Goal: Task Accomplishment & Management: Use online tool/utility

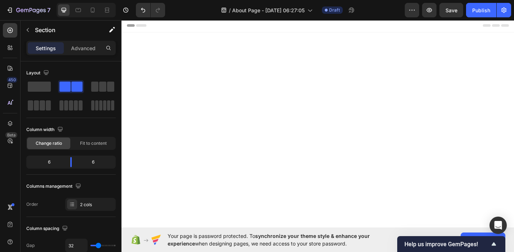
scroll to position [716, 0]
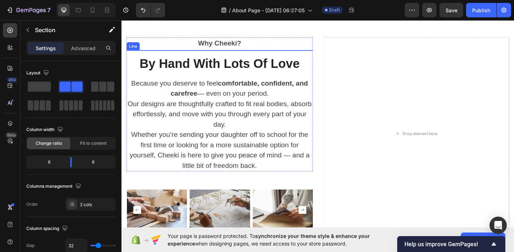
click at [238, 52] on div "Why Cheeki? Text block Title Line By Hand With Lots Of Love Heading Because you…" at bounding box center [229, 113] width 205 height 148
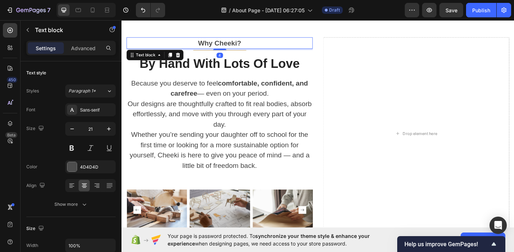
click at [238, 51] on div "Why Cheeki?" at bounding box center [229, 45] width 205 height 13
click at [233, 44] on p "Why Cheeki?" at bounding box center [230, 46] width 204 height 12
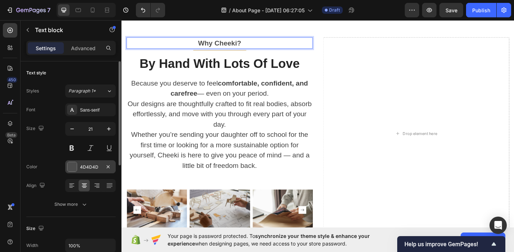
click at [71, 168] on div at bounding box center [71, 166] width 9 height 9
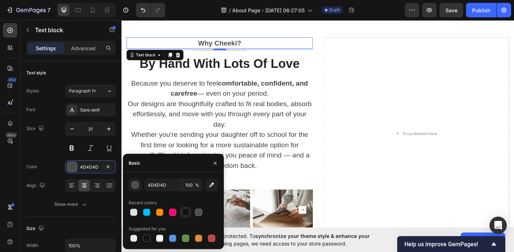
click at [184, 212] on div at bounding box center [185, 212] width 7 height 7
type input "121212"
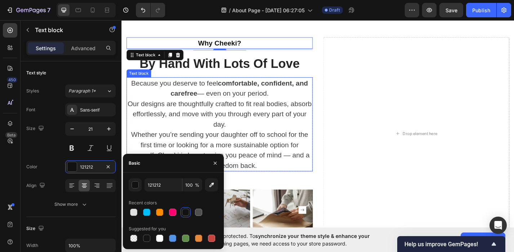
click at [242, 96] on p "Because you deserve to feel comfortable, confident, and carefree — even on your…" at bounding box center [230, 112] width 204 height 57
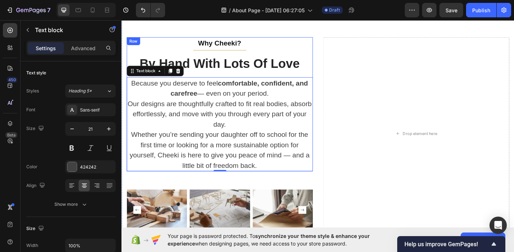
click at [241, 52] on div "Why Cheeki? Text block Title Line By Hand With Lots Of Love Heading Because you…" at bounding box center [229, 113] width 205 height 148
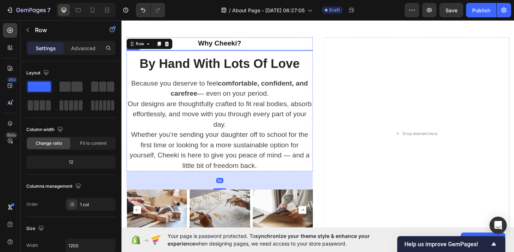
click at [241, 53] on div "Why Cheeki? Text block Title Line By Hand With Lots Of Love Heading Because you…" at bounding box center [229, 113] width 205 height 148
click at [225, 53] on div "Why Cheeki? Text block Title Line By Hand With Lots Of Love Heading Because you…" at bounding box center [229, 113] width 205 height 148
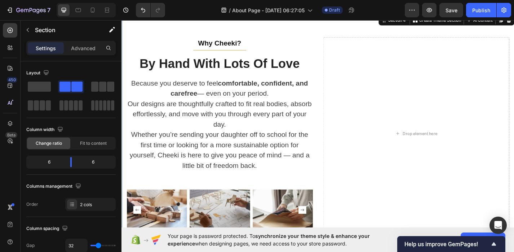
click at [225, 30] on div "Why Cheeki? Text block Title Line By Hand With Lots Of Love Heading Because you…" at bounding box center [338, 145] width 433 height 264
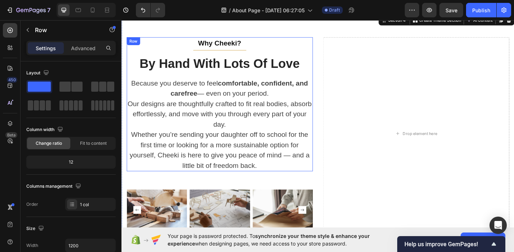
click at [225, 52] on div "Why Cheeki? Text block Title Line By Hand With Lots Of Love Heading Because you…" at bounding box center [229, 113] width 205 height 148
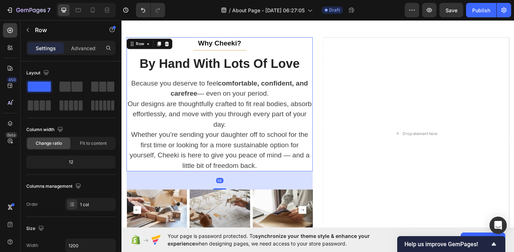
click at [225, 52] on div "Why Cheeki? Text block Title Line By Hand With Lots Of Love Heading Because you…" at bounding box center [229, 113] width 205 height 148
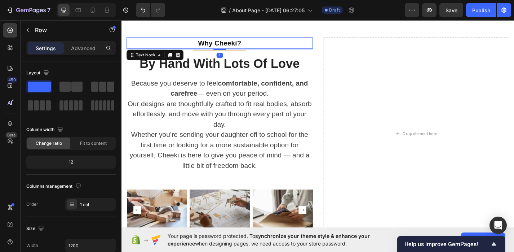
click at [225, 51] on div "Why Cheeki?" at bounding box center [229, 45] width 205 height 13
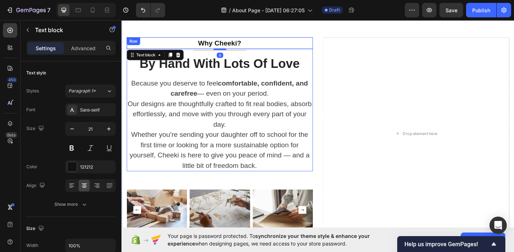
click at [217, 53] on div "Why Cheeki? Text block 4 Title Line By Hand With Lots Of Love Heading Because y…" at bounding box center [229, 113] width 205 height 148
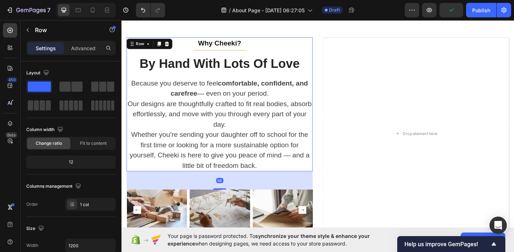
click at [218, 52] on div "Why Cheeki? Text block Title Line By Hand With Lots Of Love Heading Because you…" at bounding box center [229, 113] width 205 height 148
click at [219, 55] on div "Why Cheeki? Text block Title Line By Hand With Lots Of Love Heading Because you…" at bounding box center [229, 113] width 205 height 148
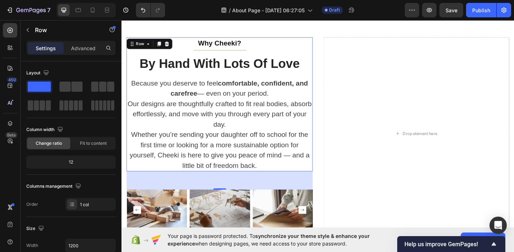
click at [220, 52] on div "Why Cheeki? Text block Title Line By Hand With Lots Of Love Heading Because you…" at bounding box center [229, 113] width 205 height 148
click at [211, 93] on p "Because you deserve to feel comfortable, confident, and carefree — even on your…" at bounding box center [230, 112] width 204 height 57
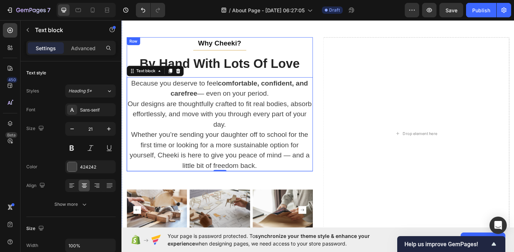
click at [203, 52] on div "Why Cheeki? Text block Title Line By Hand With Lots Of Love Heading Because you…" at bounding box center [229, 113] width 205 height 148
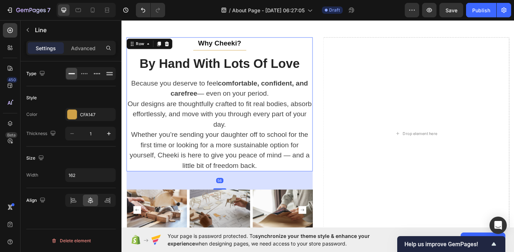
click at [204, 53] on div "Why Cheeki? Text block Title Line By Hand With Lots Of Love Heading Because you…" at bounding box center [229, 113] width 205 height 148
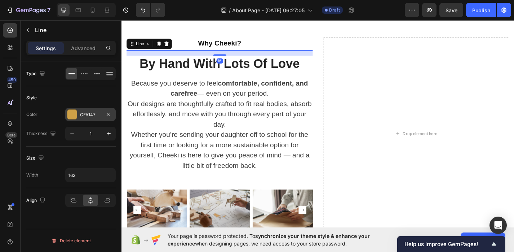
click at [73, 111] on div at bounding box center [71, 114] width 9 height 9
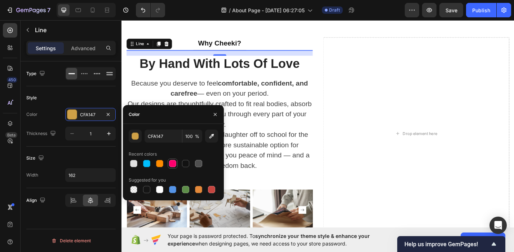
click at [177, 163] on div at bounding box center [172, 163] width 9 height 9
type input "FF006E"
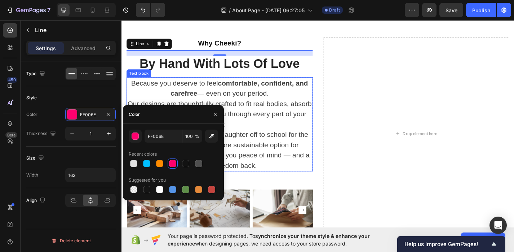
click at [299, 136] on p "Because you deserve to feel comfortable, confident, and carefree — even on your…" at bounding box center [230, 112] width 204 height 57
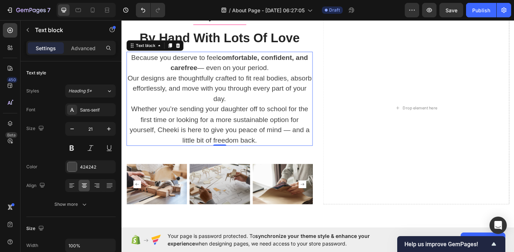
scroll to position [756, 0]
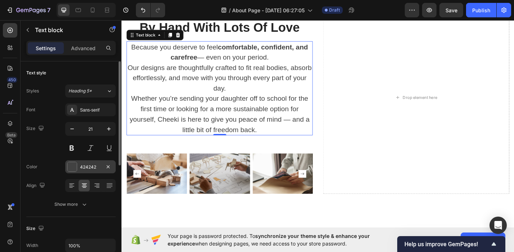
click at [71, 171] on div at bounding box center [71, 166] width 9 height 9
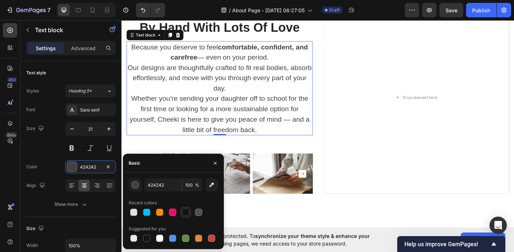
click at [189, 212] on div at bounding box center [185, 212] width 7 height 7
type input "121212"
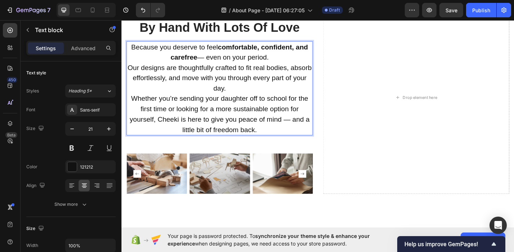
click at [211, 62] on p "Because you deserve to feel comfortable, confident, and carefree — even on your…" at bounding box center [230, 72] width 204 height 57
click at [307, 128] on p "Whether you’re sending your daughter off to school for the first time or lookin…" at bounding box center [230, 123] width 204 height 45
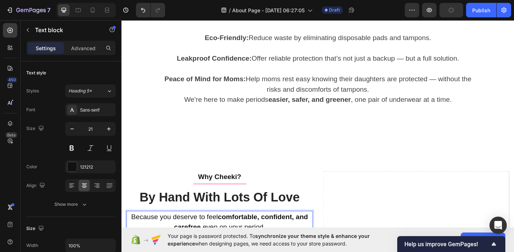
scroll to position [507, 0]
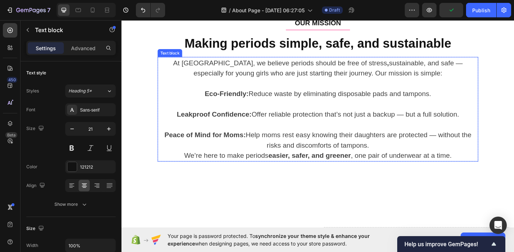
click at [441, 118] on p "Leakproof Confidence: Offer reliable protection that’s not just a backup — but …" at bounding box center [338, 124] width 352 height 12
click at [434, 123] on p "Leakproof Confidence: Offer reliable protection that’s not just a backup — but …" at bounding box center [338, 124] width 352 height 12
click at [472, 144] on p "Peace of Mind for Moms: Help moms rest easy knowing their daughters are protect…" at bounding box center [338, 152] width 352 height 23
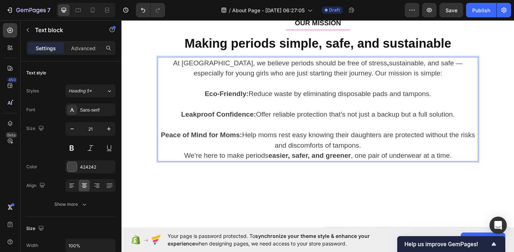
click at [398, 157] on p "Peace of Mind for Moms: Help moms rest easy knowing their daughters are protect…" at bounding box center [338, 152] width 352 height 23
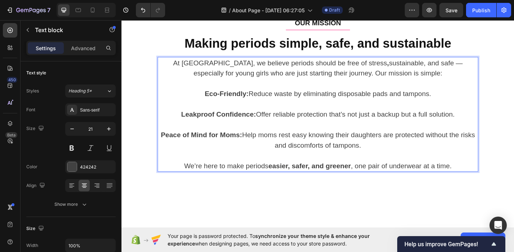
click at [426, 64] on p "At [GEOGRAPHIC_DATA], we believe periods should be free of stress , sustainable…" at bounding box center [338, 72] width 352 height 23
click at [440, 79] on p "At [GEOGRAPHIC_DATA], we believe periods should be free of stress , sustainable…" at bounding box center [338, 72] width 352 height 23
click at [211, 102] on p "Eco-Friendly: Reduce waste by eliminating disposable pads and tampons." at bounding box center [338, 101] width 352 height 12
drag, startPoint x: 386, startPoint y: 153, endPoint x: 290, endPoint y: 143, distance: 96.8
click at [290, 143] on p "Peace of Mind for Moms: Help moms rest easy knowing their daughters are protect…" at bounding box center [338, 152] width 352 height 23
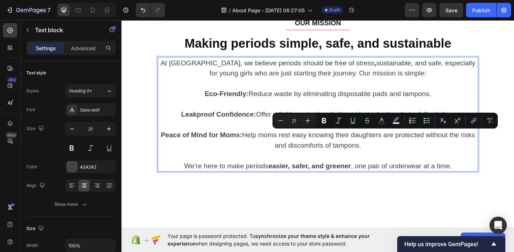
click at [290, 143] on p "Peace of Mind for Moms: Help moms rest easy knowing their daughters are protect…" at bounding box center [338, 152] width 352 height 23
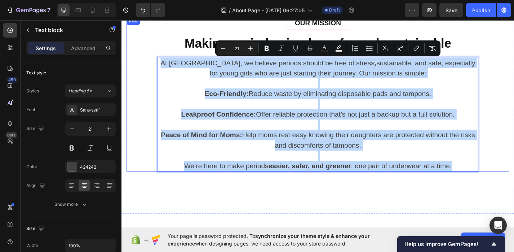
drag, startPoint x: 489, startPoint y: 181, endPoint x: 136, endPoint y: 60, distance: 373.2
click at [136, 60] on div "OUR MISSION Text block Title Line Making periods simple, safe, and sustainable …" at bounding box center [338, 102] width 422 height 171
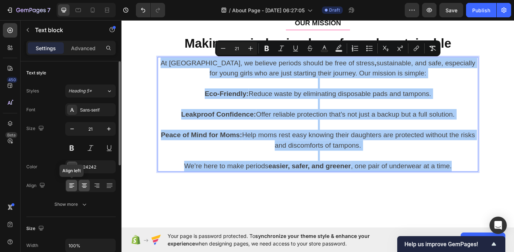
click at [69, 187] on icon at bounding box center [71, 185] width 7 height 7
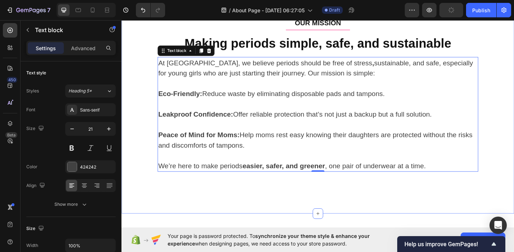
click at [158, 203] on div "OUR MISSION Text block Title Line Making periods simple, safe, and sustainable …" at bounding box center [338, 112] width 422 height 191
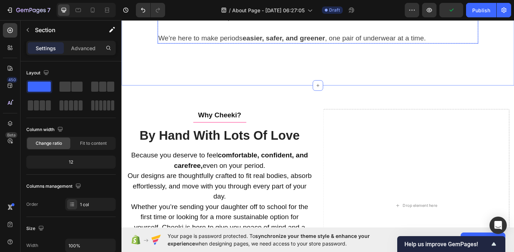
scroll to position [710, 0]
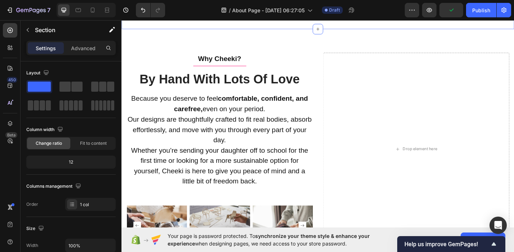
click at [189, 155] on p "Because you deserve to feel comfortable, confident, and carefree, even on your …" at bounding box center [230, 129] width 204 height 57
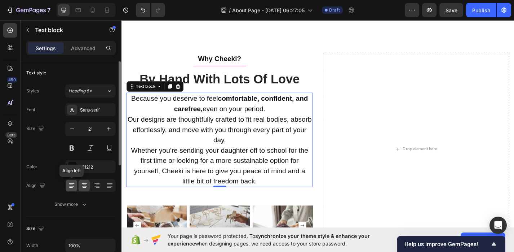
click at [69, 183] on icon at bounding box center [71, 183] width 5 height 1
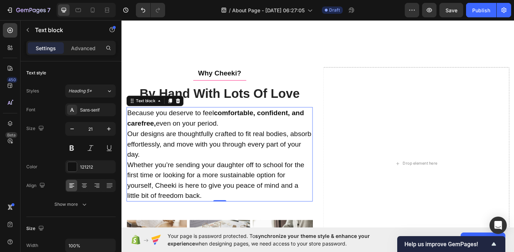
scroll to position [690, 0]
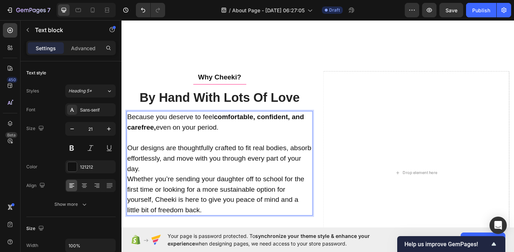
click at [189, 173] on p "⁠⁠⁠⁠⁠⁠⁠ Our designs are thoughtfully crafted to fit real bodies, absorb effortl…" at bounding box center [230, 166] width 204 height 45
click at [189, 179] on p "Our designs are thoughtfully crafted to fit real bodies, absorb effortlessly, a…" at bounding box center [230, 166] width 204 height 45
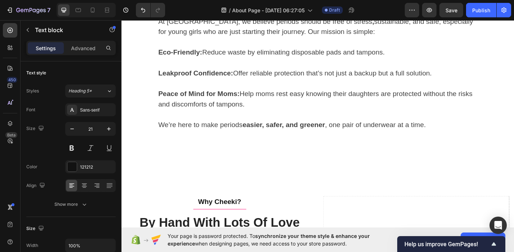
scroll to position [625, 0]
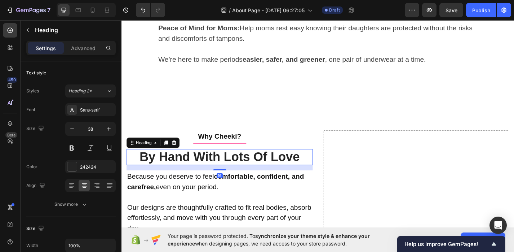
click at [231, 171] on p "By Hand With Lots Of Love" at bounding box center [230, 171] width 204 height 17
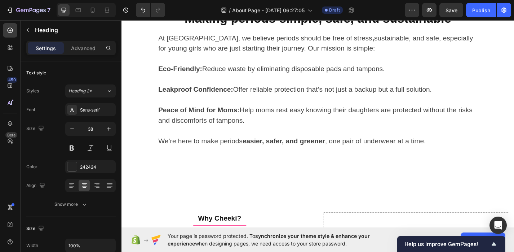
scroll to position [665, 0]
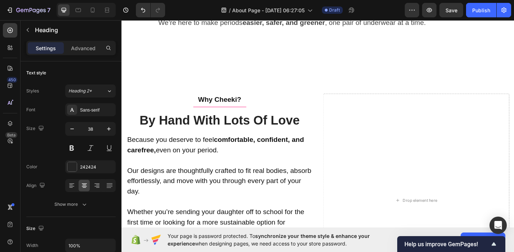
click at [274, 130] on p "By Hand With Lots Of Love" at bounding box center [230, 130] width 204 height 17
click at [309, 128] on p "By Hand With Lots Of Love" at bounding box center [230, 130] width 204 height 17
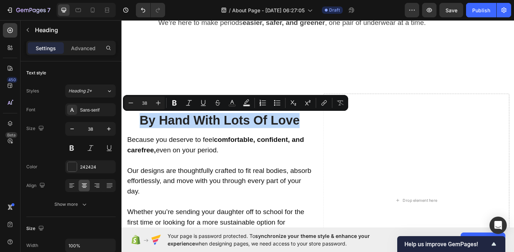
drag, startPoint x: 319, startPoint y: 128, endPoint x: 138, endPoint y: 128, distance: 180.4
click at [138, 128] on p "By Hand With Lots Of Love" at bounding box center [230, 130] width 204 height 17
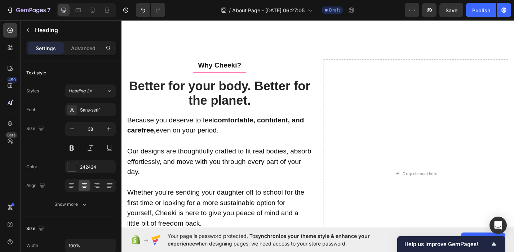
scroll to position [735, 0]
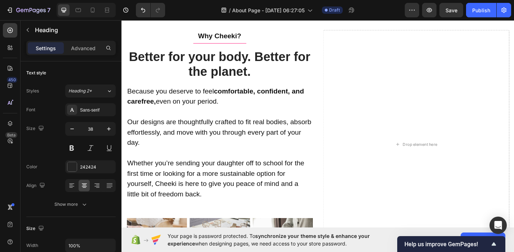
click at [269, 75] on p "Better for your body. Better for the planet." at bounding box center [230, 68] width 204 height 33
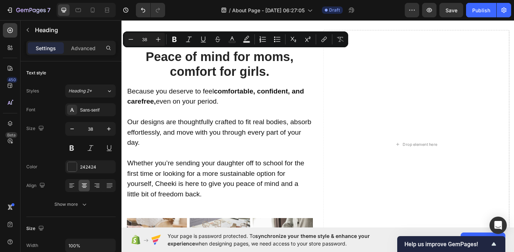
drag, startPoint x: 263, startPoint y: 76, endPoint x: 131, endPoint y: 62, distance: 132.4
click at [131, 62] on p "Peace of mind for moms, comfort for girls." at bounding box center [230, 68] width 204 height 33
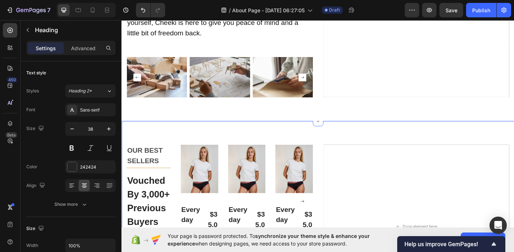
scroll to position [957, 0]
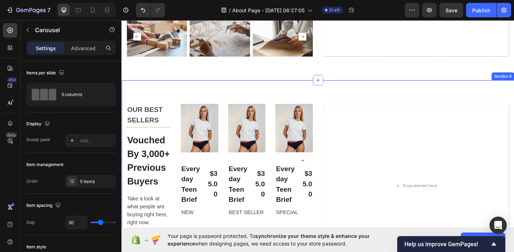
click at [231, 131] on div "Product Images Everyday Teen Brief Product Title $35.00 Product Price Product P…" at bounding box center [260, 174] width 146 height 125
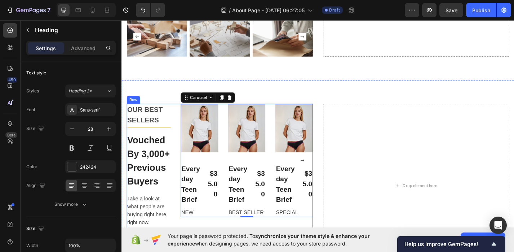
click at [175, 163] on h2 "Vouched By 3,000+ Previous Buyers" at bounding box center [151, 175] width 49 height 62
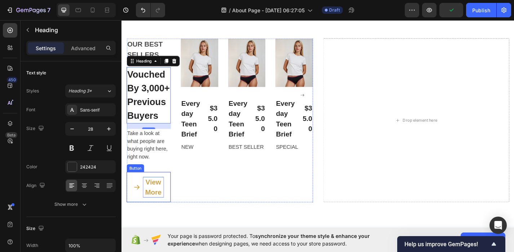
scroll to position [997, 0]
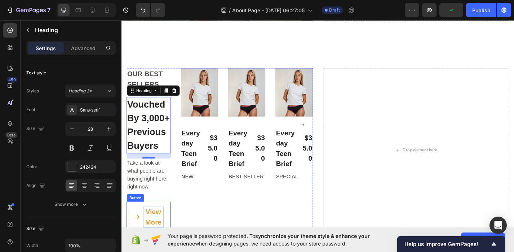
click at [164, 178] on p "Take a look at what people are buying right here, right now." at bounding box center [151, 190] width 47 height 35
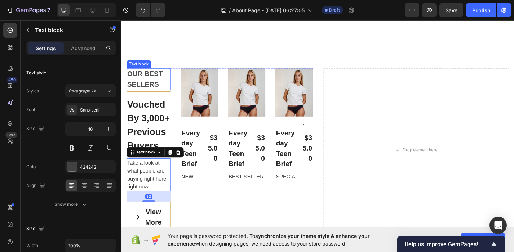
click at [169, 83] on p "OUR BEST SELLERS" at bounding box center [151, 85] width 47 height 23
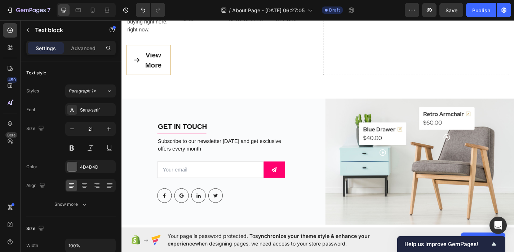
scroll to position [1231, 0]
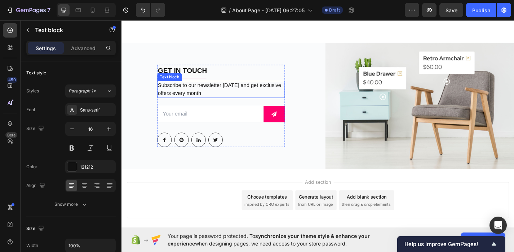
click at [196, 98] on p "Subscribe to our newsletter [DATE] and get exclusive offers every month" at bounding box center [231, 96] width 139 height 17
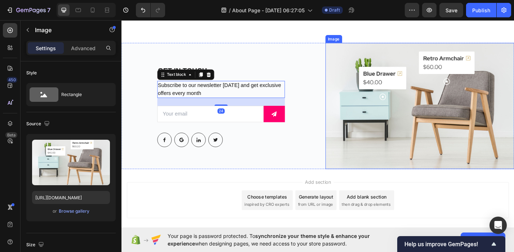
click at [440, 98] on img at bounding box center [450, 114] width 209 height 139
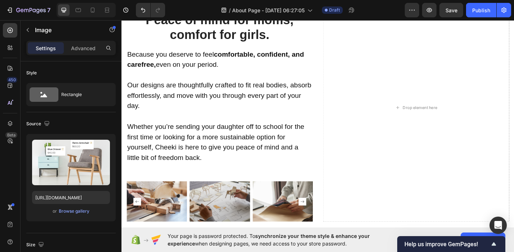
scroll to position [928, 0]
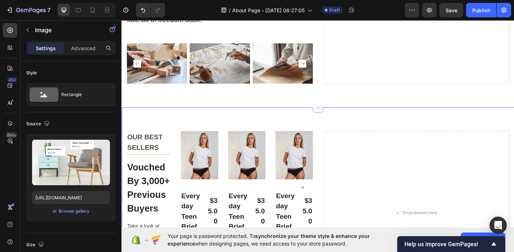
click at [356, 121] on div "OUR BEST SELLERS Text block Title Line Vouched By 3,000+ Previous Buyers Headin…" at bounding box center [338, 232] width 433 height 232
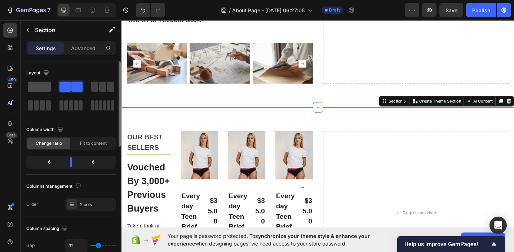
drag, startPoint x: 36, startPoint y: 88, endPoint x: 41, endPoint y: 90, distance: 5.4
click at [41, 90] on span at bounding box center [39, 87] width 23 height 10
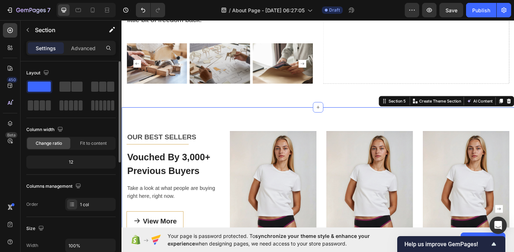
click at [35, 84] on span at bounding box center [39, 87] width 23 height 10
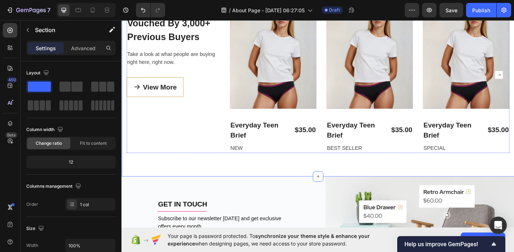
scroll to position [1031, 0]
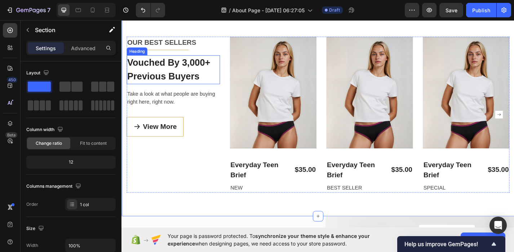
click at [184, 80] on p "Vouched By 3,000+ Previous Buyers" at bounding box center [178, 75] width 101 height 30
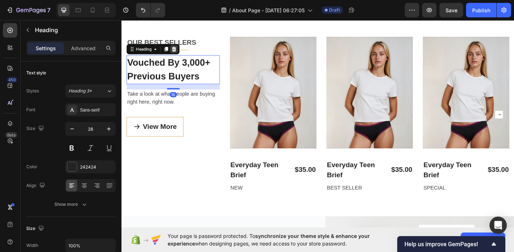
click at [179, 51] on icon at bounding box center [179, 51] width 5 height 5
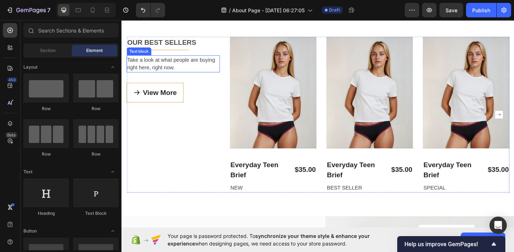
click at [167, 67] on p "Take a look at what people are buying right here, right now." at bounding box center [178, 68] width 101 height 17
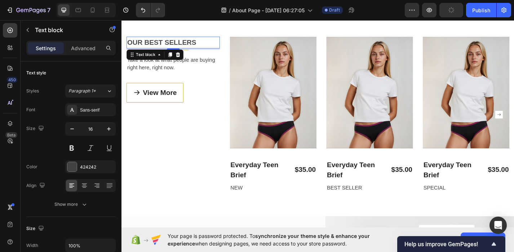
click at [168, 40] on p "OUR BEST SELLERS" at bounding box center [178, 45] width 101 height 12
click at [168, 44] on p "OUR BEST SELLERS" at bounding box center [178, 45] width 101 height 12
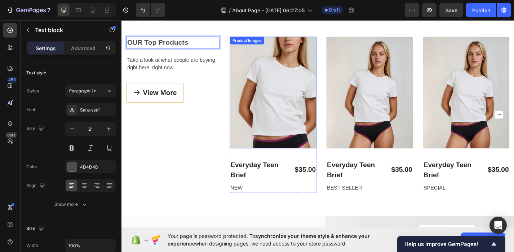
click at [288, 103] on img at bounding box center [289, 99] width 96 height 123
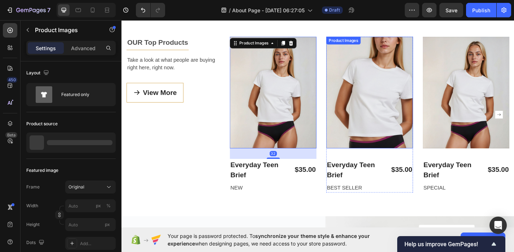
click at [395, 101] on img at bounding box center [395, 99] width 96 height 123
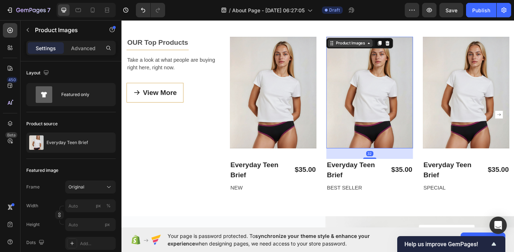
click at [374, 48] on div "Product Images" at bounding box center [373, 45] width 35 height 6
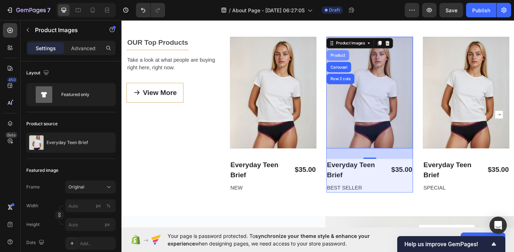
click at [356, 58] on div "Product" at bounding box center [359, 59] width 19 height 4
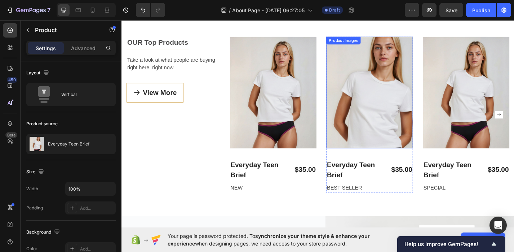
click at [392, 72] on img at bounding box center [395, 99] width 96 height 123
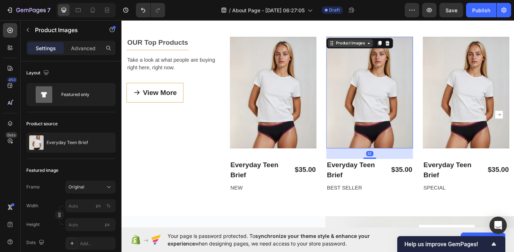
click at [371, 48] on div "Product Images" at bounding box center [373, 45] width 35 height 6
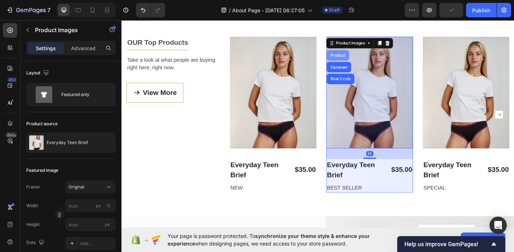
click at [361, 58] on div "Product" at bounding box center [359, 59] width 19 height 4
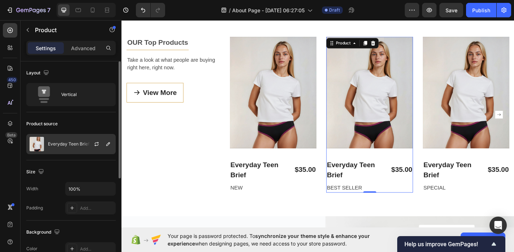
click at [38, 148] on img at bounding box center [37, 144] width 14 height 14
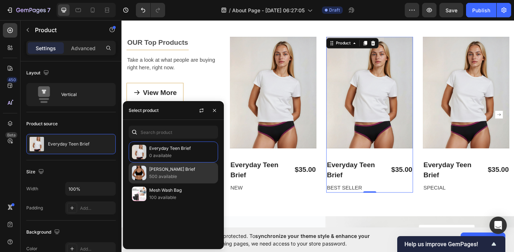
click at [195, 173] on p "500 available" at bounding box center [182, 176] width 66 height 7
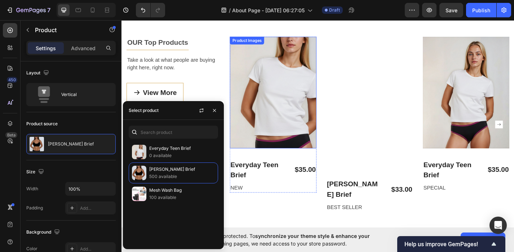
click at [277, 102] on img at bounding box center [289, 99] width 96 height 123
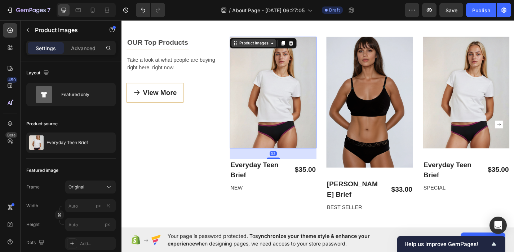
click at [276, 44] on div "Product Images" at bounding box center [267, 45] width 35 height 6
click at [246, 45] on icon at bounding box center [245, 45] width 1 height 1
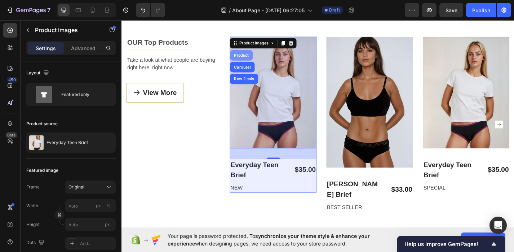
click at [247, 59] on div "Product" at bounding box center [253, 59] width 19 height 4
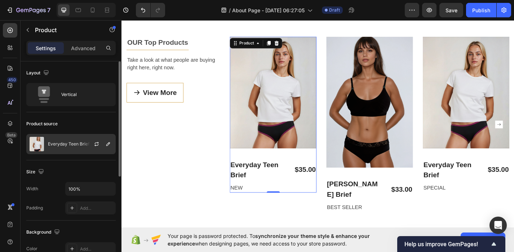
click at [35, 145] on img at bounding box center [37, 144] width 14 height 14
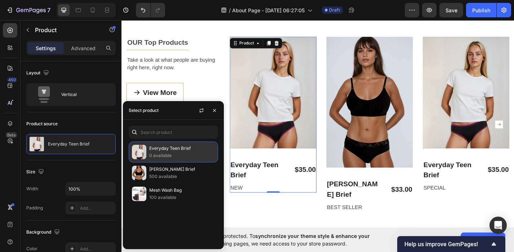
click at [132, 150] on img at bounding box center [139, 152] width 14 height 14
click at [139, 150] on img at bounding box center [139, 152] width 14 height 14
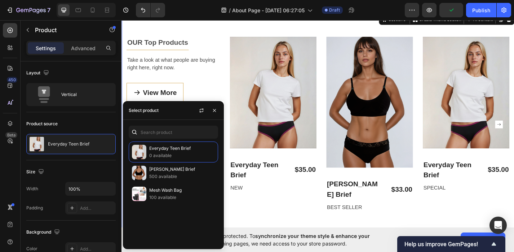
click at [265, 236] on div "OUR Top Products Text block Title Line Take a look at what people are buying ri…" at bounding box center [338, 134] width 433 height 245
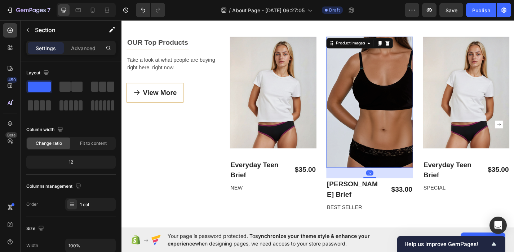
click at [356, 140] on img at bounding box center [395, 110] width 96 height 144
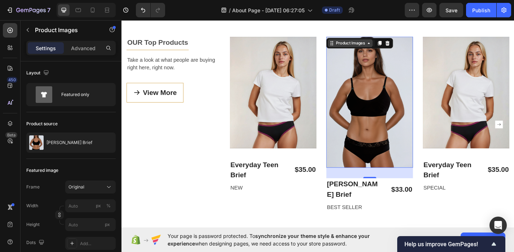
click at [355, 47] on icon at bounding box center [353, 46] width 6 height 6
click at [406, 45] on icon at bounding box center [406, 45] width 4 height 5
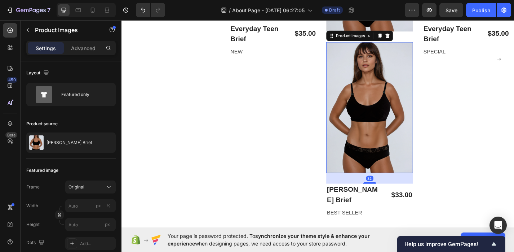
scroll to position [1182, 0]
click at [415, 38] on icon at bounding box center [415, 37] width 6 height 6
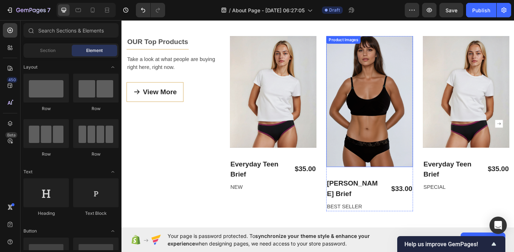
scroll to position [956, 0]
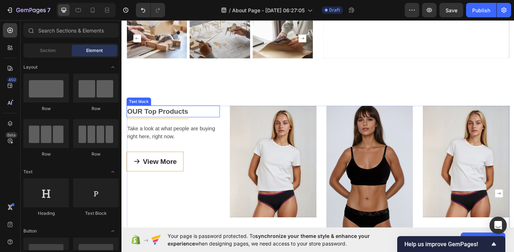
click at [143, 119] on p "OUR Top Products" at bounding box center [178, 121] width 101 height 12
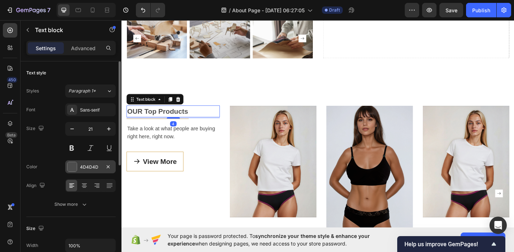
click at [71, 167] on div at bounding box center [71, 166] width 9 height 9
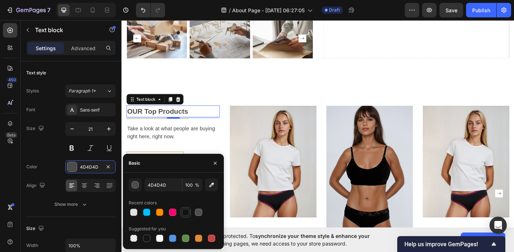
click at [188, 214] on div at bounding box center [185, 212] width 7 height 7
type input "121212"
click at [164, 127] on div "4" at bounding box center [178, 127] width 103 height 1
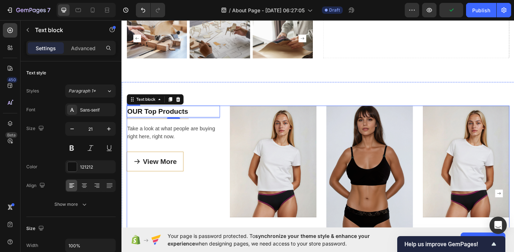
click at [163, 133] on div "OUR Top Products Text block 4 Title Line Take a look at what people are buying …" at bounding box center [178, 210] width 103 height 193
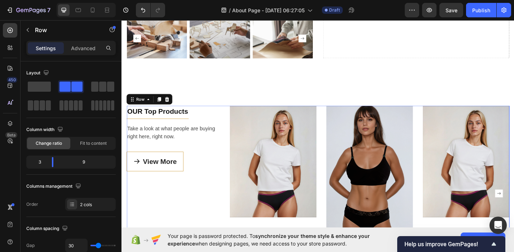
click at [162, 129] on div "OUR Top Products Text block Title Line Take a look at what people are buying ri…" at bounding box center [178, 210] width 103 height 193
click at [162, 128] on div "OUR Top Products Text block Title Line Take a look at what people are buying ri…" at bounding box center [178, 210] width 103 height 193
click at [155, 183] on link "View More" at bounding box center [158, 176] width 63 height 22
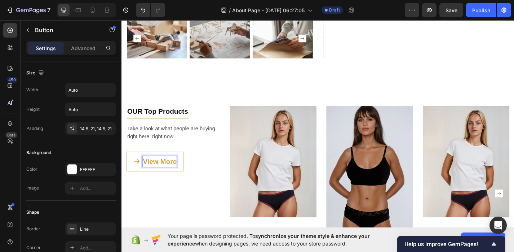
click at [166, 175] on div "View More" at bounding box center [163, 176] width 37 height 12
click at [166, 175] on p "View More" at bounding box center [163, 176] width 37 height 12
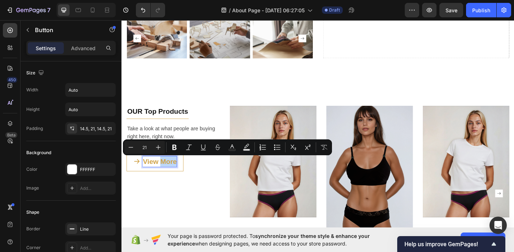
click at [171, 176] on p "View More" at bounding box center [163, 176] width 37 height 12
click at [187, 176] on link "View More" at bounding box center [158, 176] width 63 height 22
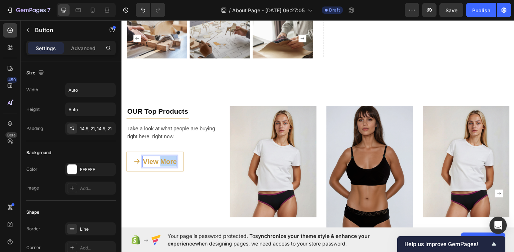
click at [168, 176] on p "View More" at bounding box center [163, 176] width 37 height 12
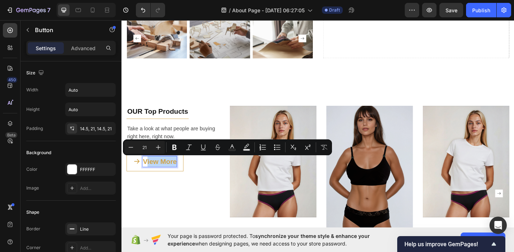
drag, startPoint x: 148, startPoint y: 175, endPoint x: 183, endPoint y: 177, distance: 34.7
click at [183, 177] on link "View More" at bounding box center [158, 176] width 63 height 22
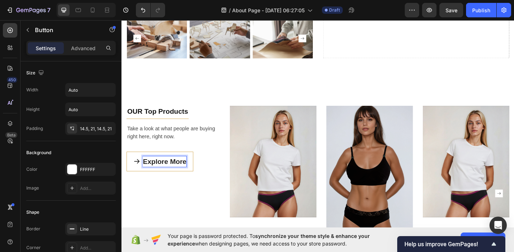
click at [128, 220] on div "OUR Top Products Text block Title Line Take a look at what people are buying ri…" at bounding box center [178, 210] width 103 height 193
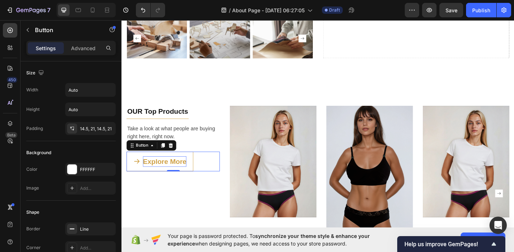
click at [150, 172] on p "Explore More" at bounding box center [169, 176] width 48 height 12
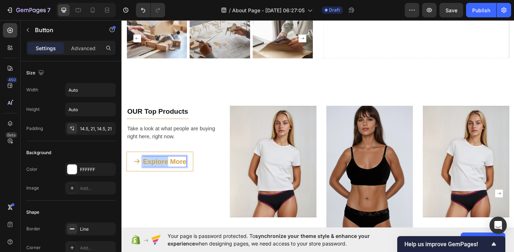
click at [155, 177] on p "Explore More" at bounding box center [169, 176] width 48 height 12
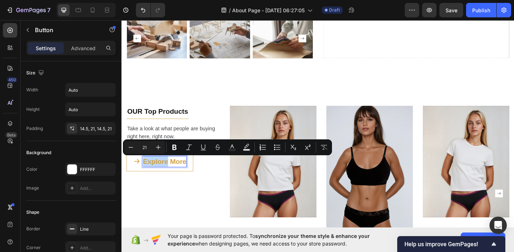
click at [167, 177] on p "Explore More" at bounding box center [169, 176] width 48 height 12
click at [193, 177] on link "Explore More" at bounding box center [164, 176] width 74 height 22
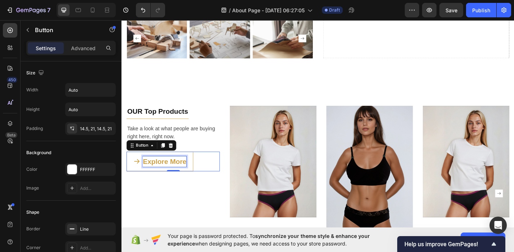
click at [190, 177] on p "Explore More" at bounding box center [169, 176] width 48 height 12
click at [191, 177] on p "Explore More" at bounding box center [169, 176] width 48 height 12
click at [198, 168] on link "Explore More" at bounding box center [164, 176] width 74 height 22
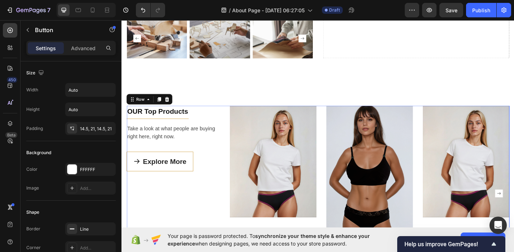
click at [197, 163] on div "OUR Top Products Text block Title Line Take a look at what people are buying ri…" at bounding box center [178, 210] width 103 height 193
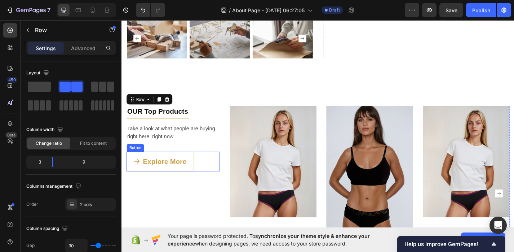
click at [194, 172] on link "Explore More" at bounding box center [164, 176] width 74 height 22
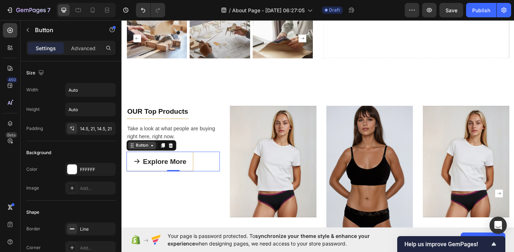
click at [140, 160] on div "Button" at bounding box center [144, 158] width 16 height 6
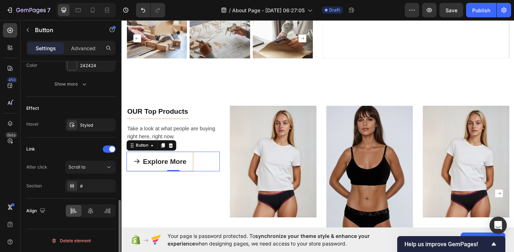
scroll to position [334, 0]
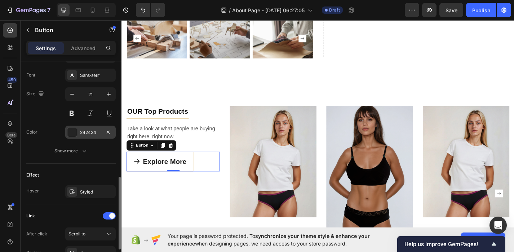
click at [75, 135] on div at bounding box center [71, 131] width 9 height 9
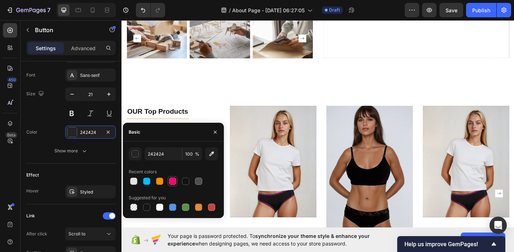
click at [174, 183] on div at bounding box center [172, 180] width 7 height 7
type input "FF006E"
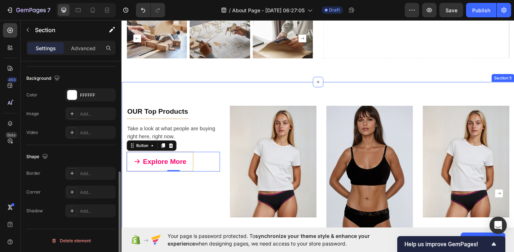
click at [196, 96] on div "OUR Top Products Text block Title Line Take a look at what people are buying ri…" at bounding box center [338, 210] width 433 height 245
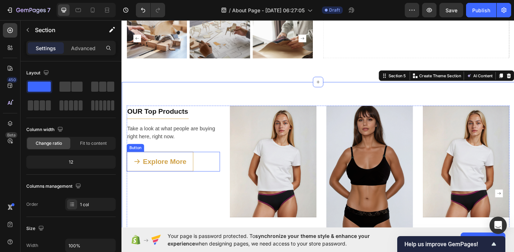
click at [195, 166] on link "Explore More" at bounding box center [164, 176] width 74 height 22
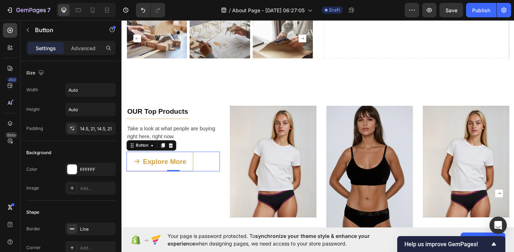
click at [198, 166] on link "Explore More" at bounding box center [164, 176] width 74 height 22
click at [92, 52] on p "Advanced" at bounding box center [83, 48] width 25 height 8
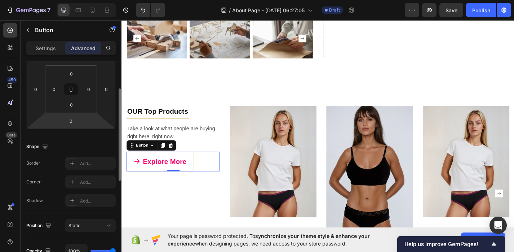
scroll to position [97, 0]
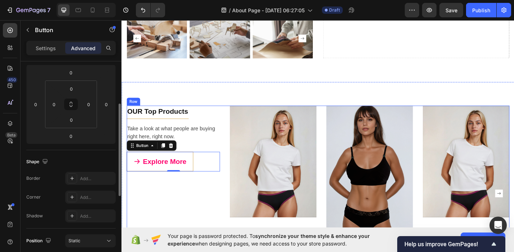
click at [163, 188] on div "OUR Top Products Text block Title Line Take a look at what people are buying ri…" at bounding box center [178, 210] width 103 height 193
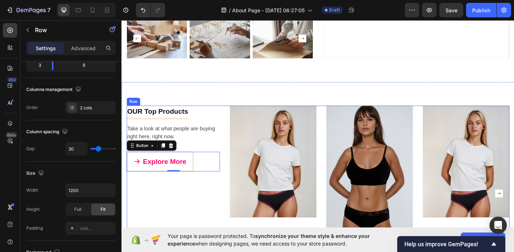
scroll to position [0, 0]
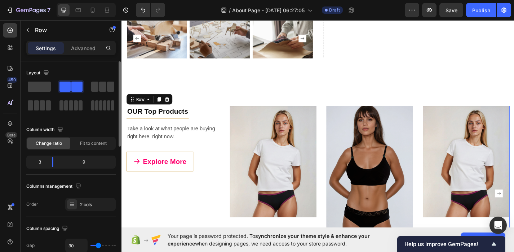
click at [166, 223] on div "OUR Top Products Text block Title Line Take a look at what people are buying ri…" at bounding box center [178, 210] width 103 height 193
click at [167, 181] on link "Explore More" at bounding box center [164, 176] width 74 height 22
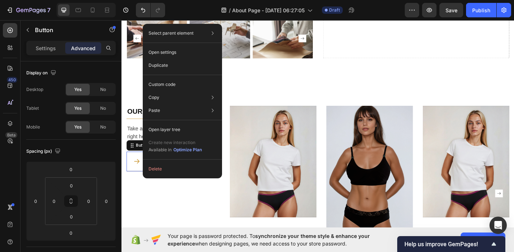
click at [132, 170] on link "Explore More" at bounding box center [164, 176] width 74 height 22
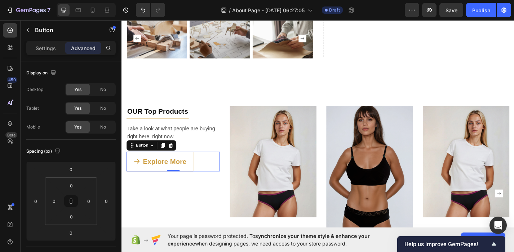
click at [132, 170] on link "Explore More" at bounding box center [164, 176] width 74 height 22
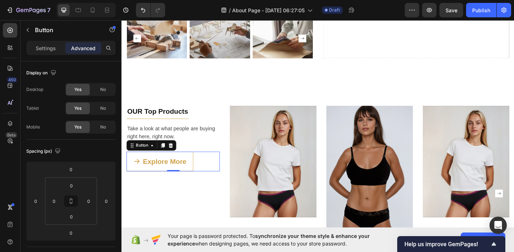
click at [132, 170] on link "Explore More" at bounding box center [164, 176] width 74 height 22
click at [44, 44] on p "Settings" at bounding box center [46, 48] width 20 height 8
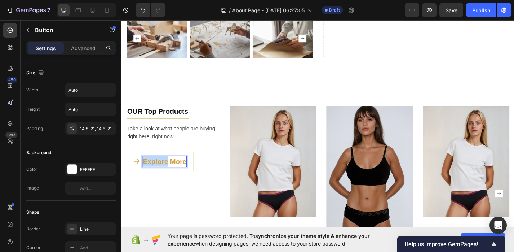
click at [166, 177] on p "Explore More" at bounding box center [169, 176] width 48 height 12
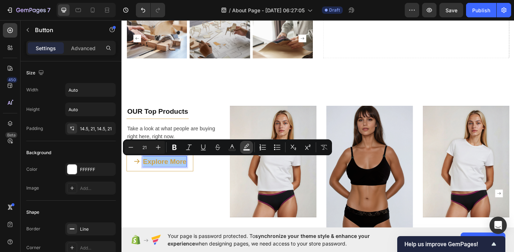
click at [247, 147] on icon "Editor contextual toolbar" at bounding box center [246, 147] width 7 height 7
type input "000000"
type input "77"
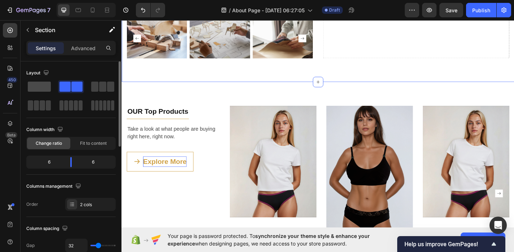
click at [44, 88] on span at bounding box center [39, 87] width 23 height 10
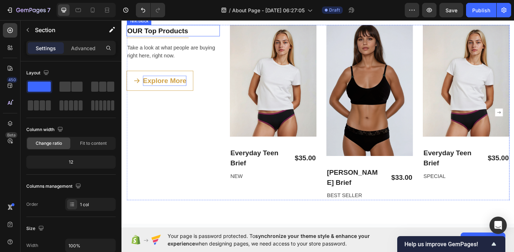
scroll to position [1009, 0]
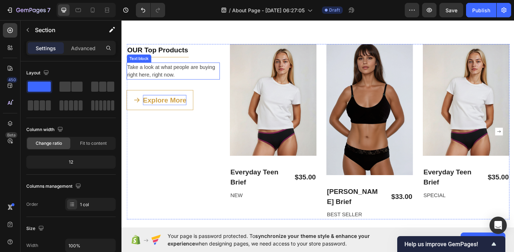
click at [161, 72] on p "Take a look at what people are buying right here, right now." at bounding box center [178, 75] width 101 height 17
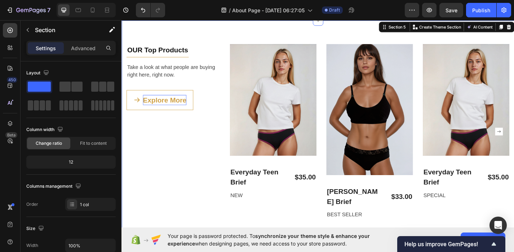
click at [158, 40] on div "OUR Top Products Text block Title Line Take a look at what people are buying ri…" at bounding box center [338, 143] width 433 height 245
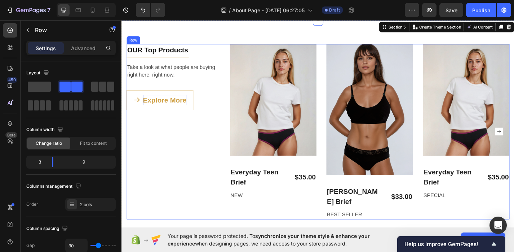
click at [158, 62] on div "OUR Top Products Text block Title Line Take a look at what people are buying ri…" at bounding box center [178, 143] width 103 height 193
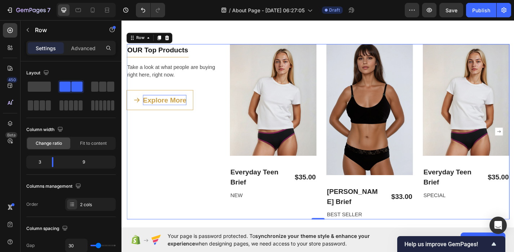
click at [159, 60] on div "OUR Top Products Text block Title Line Take a look at what people are buying ri…" at bounding box center [178, 143] width 103 height 193
click at [164, 60] on div "OUR Top Products Text block Title Line Take a look at what people are buying ri…" at bounding box center [178, 143] width 103 height 193
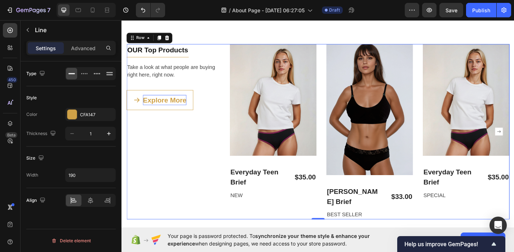
click at [169, 61] on div at bounding box center [161, 61] width 69 height 0
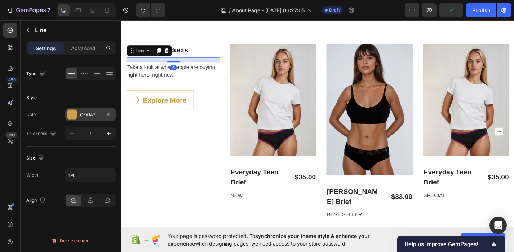
click at [73, 114] on div at bounding box center [71, 114] width 9 height 9
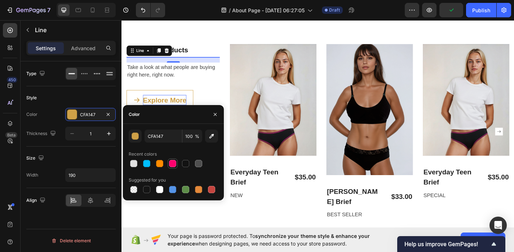
click at [173, 165] on div at bounding box center [172, 163] width 7 height 7
type input "FF006E"
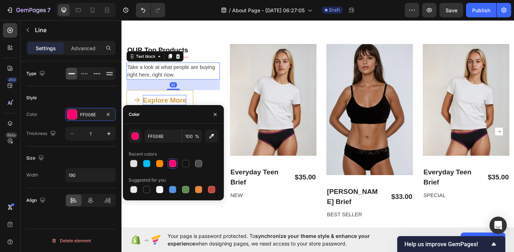
click at [203, 79] on p "Take a look at what people are buying right here, right now." at bounding box center [178, 75] width 101 height 17
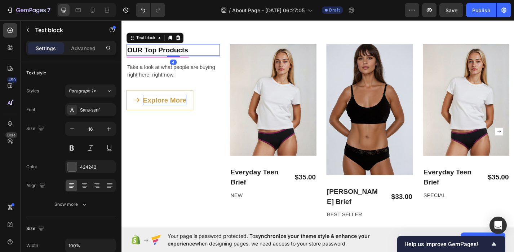
click at [185, 49] on p "OUR Top Products" at bounding box center [178, 53] width 101 height 12
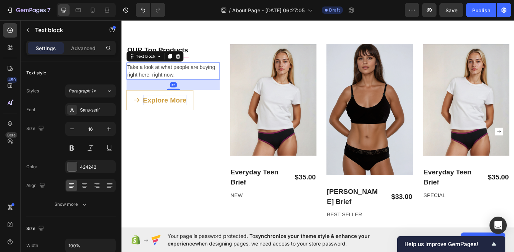
click at [184, 72] on p "Take a look at what people are buying right here, right now." at bounding box center [178, 75] width 101 height 17
click at [71, 165] on div at bounding box center [71, 166] width 9 height 9
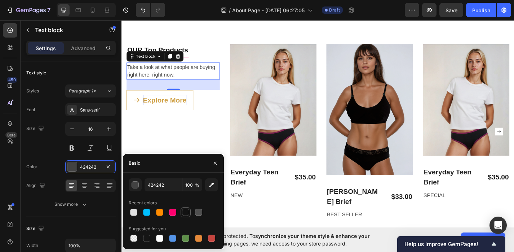
click at [186, 211] on div at bounding box center [185, 212] width 7 height 7
type input "121212"
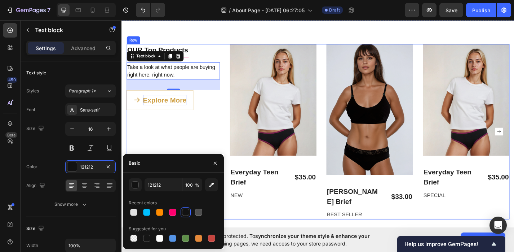
click at [188, 129] on div "OUR Top Products Text block Title Line Take a look at what people are buying ri…" at bounding box center [178, 143] width 103 height 193
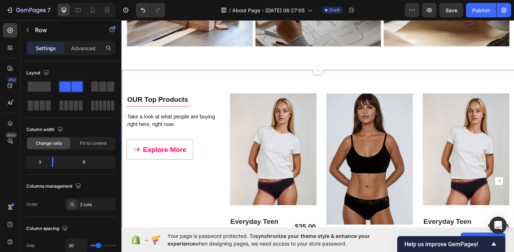
scroll to position [1057, 0]
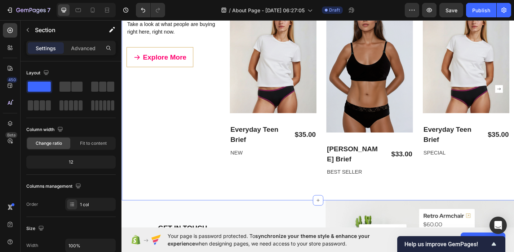
click at [298, 193] on div "OUR Top Products Text block Title Line Take a look at what people are buying ri…" at bounding box center [338, 95] width 433 height 245
click at [29, 28] on icon "button" at bounding box center [28, 30] width 6 height 6
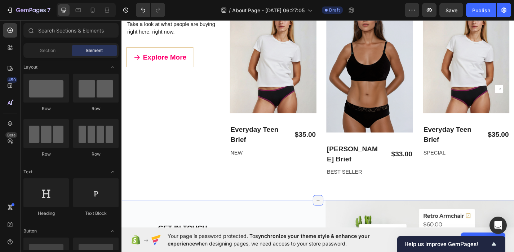
click at [338, 215] on icon at bounding box center [338, 218] width 6 height 6
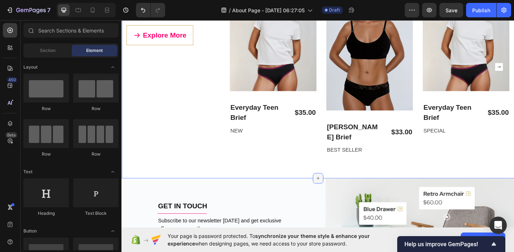
scroll to position [1080, 0]
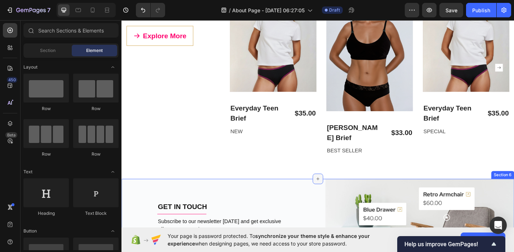
click at [341, 189] on div at bounding box center [338, 195] width 12 height 12
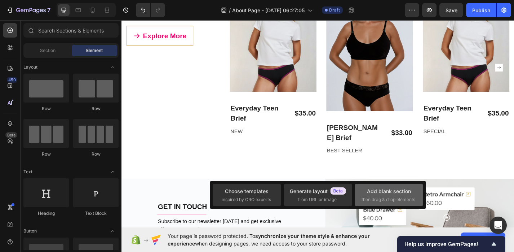
click at [386, 196] on div "Add blank section then drag & drop elements" at bounding box center [389, 195] width 55 height 16
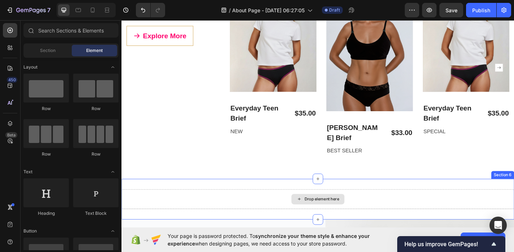
click at [373, 206] on div "Drop element here" at bounding box center [338, 217] width 433 height 22
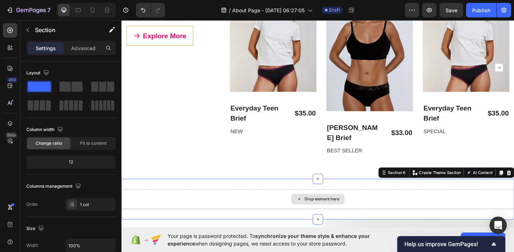
drag, startPoint x: 187, startPoint y: 102, endPoint x: 329, endPoint y: 210, distance: 178.4
click at [66, 71] on div "Layout" at bounding box center [70, 73] width 89 height 12
click at [75, 88] on span at bounding box center [76, 87] width 11 height 10
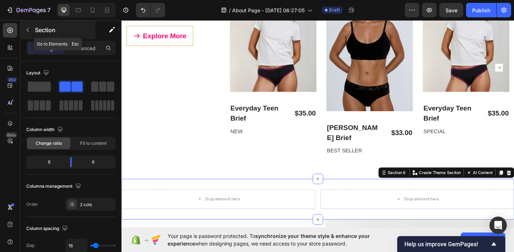
click at [27, 27] on icon "button" at bounding box center [28, 30] width 6 height 6
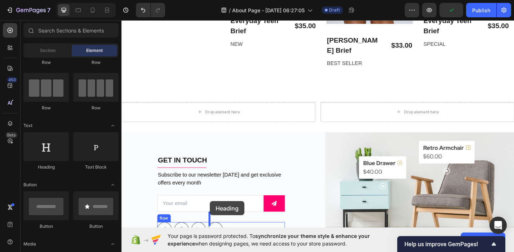
scroll to position [1205, 0]
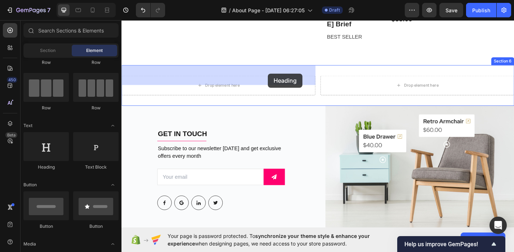
drag, startPoint x: 175, startPoint y: 165, endPoint x: 283, endPoint y: 79, distance: 137.6
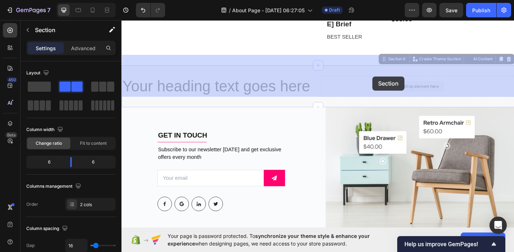
drag, startPoint x: 375, startPoint y: 82, endPoint x: 437, endPoint y: 80, distance: 62.1
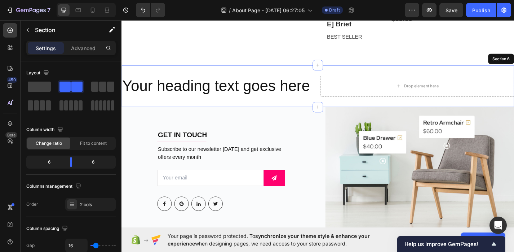
click at [381, 81] on div "Drop element here" at bounding box center [448, 92] width 214 height 23
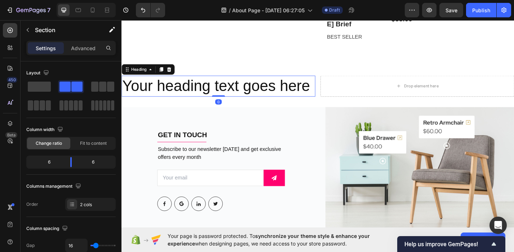
click at [301, 81] on h2 "Your heading text goes here" at bounding box center [229, 92] width 214 height 23
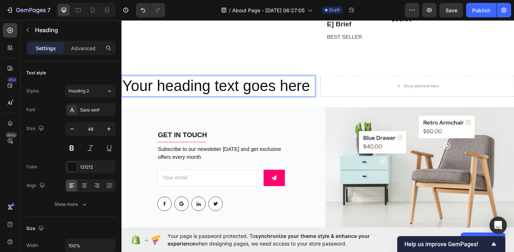
click at [301, 81] on h2 "Your heading text goes here" at bounding box center [229, 92] width 214 height 23
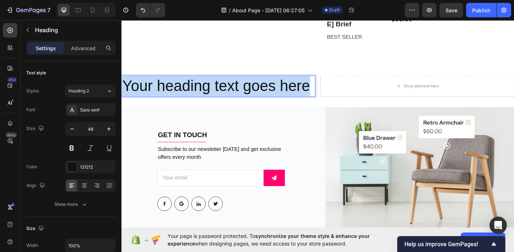
click at [301, 82] on p "Your heading text goes here" at bounding box center [228, 93] width 212 height 22
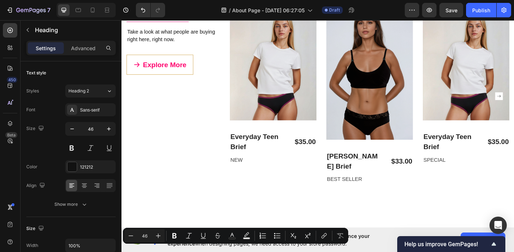
type input "16"
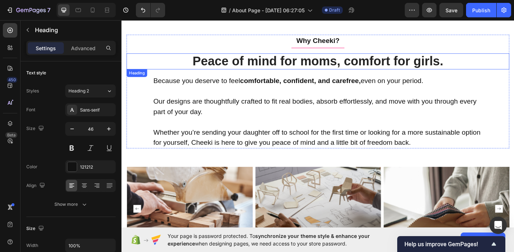
scroll to position [707, 0]
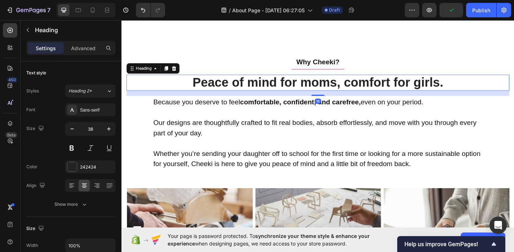
click at [304, 89] on h2 "Peace of mind for moms, comfort for girls." at bounding box center [338, 89] width 422 height 18
click at [428, 83] on h2 "Peace of mind for moms, comfort for girls." at bounding box center [338, 89] width 422 height 18
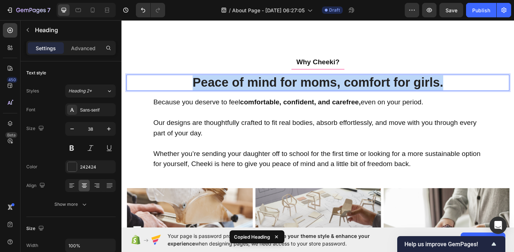
copy p "Peace of mind for moms, comfort for girls."
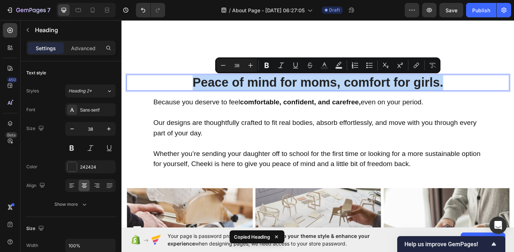
drag, startPoint x: 477, startPoint y: 87, endPoint x: 188, endPoint y: 86, distance: 289.7
click at [188, 86] on p "Peace of mind for moms, comfort for girls." at bounding box center [338, 89] width 421 height 17
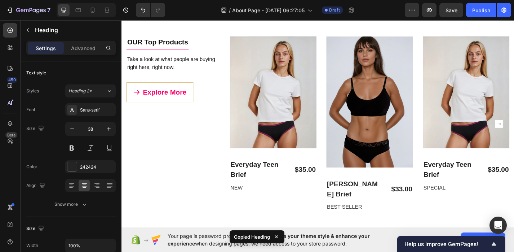
type input "16"
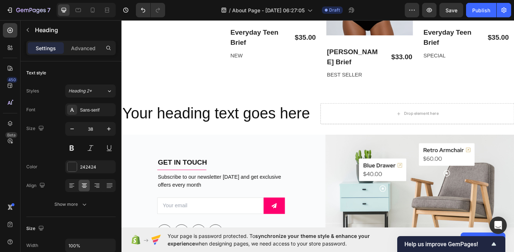
scroll to position [1163, 0]
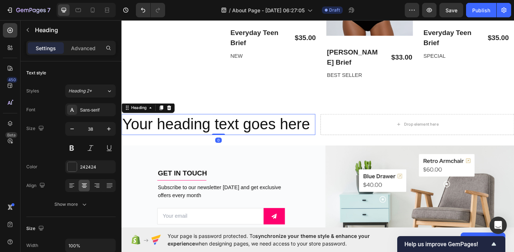
click at [200, 128] on h2 "Your heading text goes here" at bounding box center [229, 134] width 214 height 23
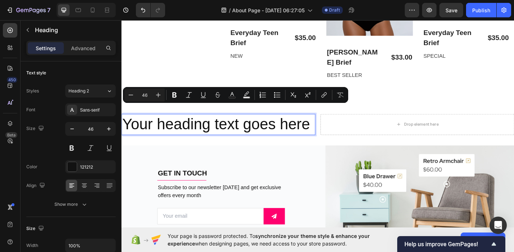
click at [287, 129] on p "Your heading text goes here" at bounding box center [228, 135] width 212 height 22
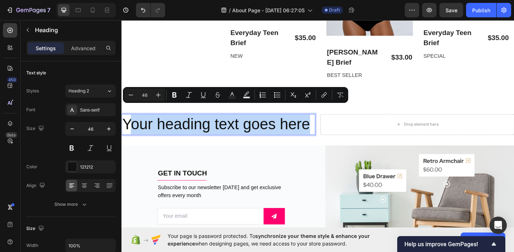
drag, startPoint x: 329, startPoint y: 123, endPoint x: 130, endPoint y: 118, distance: 198.8
click at [130, 124] on p "Your heading text goes here" at bounding box center [228, 135] width 212 height 22
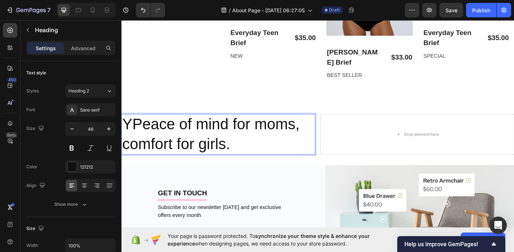
click at [136, 124] on p "YPeace of mind for moms, comfort for girls." at bounding box center [228, 145] width 212 height 43
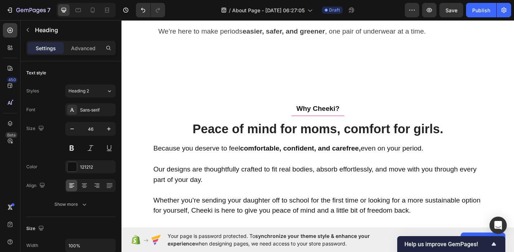
scroll to position [631, 0]
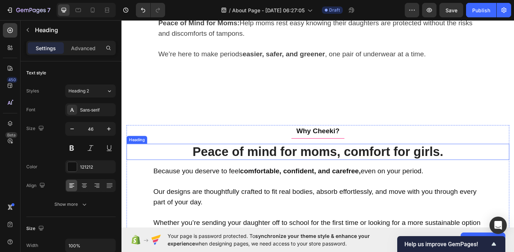
click at [218, 165] on h2 "Peace of mind for moms, comfort for girls." at bounding box center [338, 165] width 422 height 18
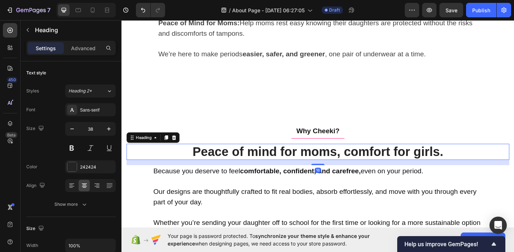
click at [218, 165] on h2 "Peace of mind for moms, comfort for girls." at bounding box center [338, 165] width 422 height 18
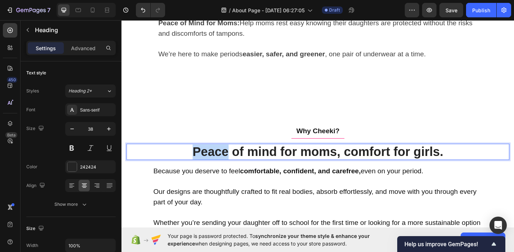
click at [218, 165] on p "Peace of mind for moms, comfort for girls." at bounding box center [338, 165] width 421 height 17
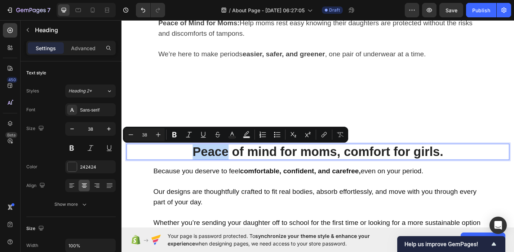
click at [218, 165] on p "Peace of mind for moms, comfort for girls." at bounding box center [338, 165] width 421 height 17
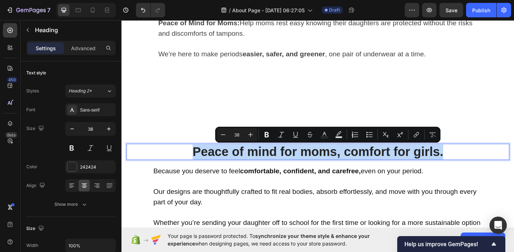
copy p "Peace of mind for moms, comfort for girls."
drag, startPoint x: 492, startPoint y: 163, endPoint x: 178, endPoint y: 161, distance: 313.9
click at [178, 161] on p "Peace of mind for moms, comfort for girls." at bounding box center [338, 165] width 421 height 17
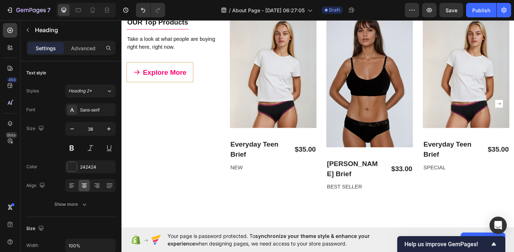
type input "16"
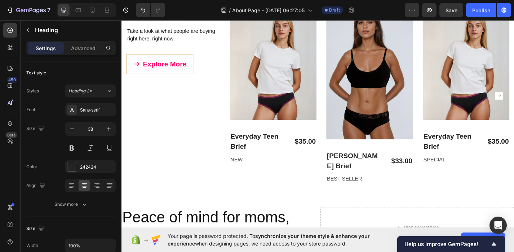
scroll to position [1096, 0]
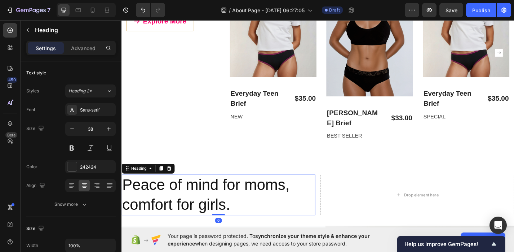
click at [181, 190] on h2 "Peace of mind for moms, comfort for girls." at bounding box center [229, 212] width 214 height 45
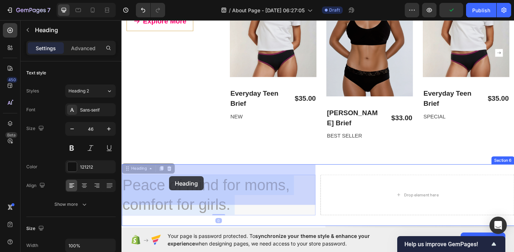
drag, startPoint x: 259, startPoint y: 216, endPoint x: 174, endPoint y: 192, distance: 87.9
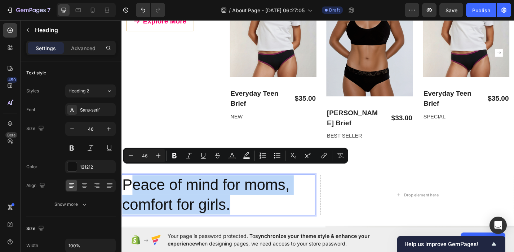
drag, startPoint x: 253, startPoint y: 210, endPoint x: 136, endPoint y: 191, distance: 118.4
click at [136, 191] on p "Peace of mind for moms, comfort for girls." at bounding box center [228, 212] width 212 height 43
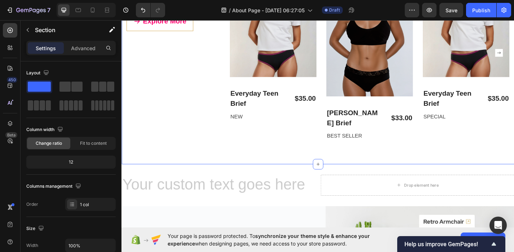
click at [281, 149] on div "OUR Top Products Text block Title Line Take a look at what people are buying ri…" at bounding box center [338, 56] width 433 height 245
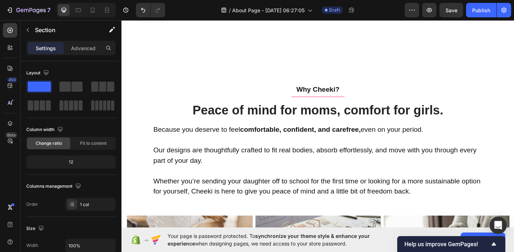
scroll to position [689, 0]
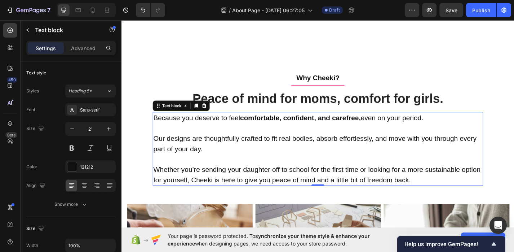
click at [281, 149] on p "Our designs are thoughtfully crafted to fit real bodies, absorb effortlessly, a…" at bounding box center [338, 150] width 363 height 34
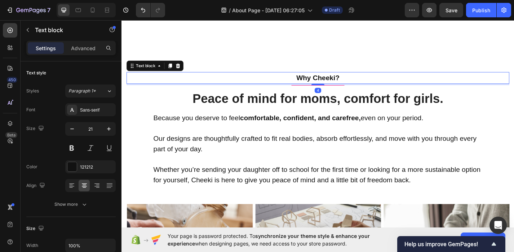
click at [326, 86] on p "Why Cheeki?" at bounding box center [338, 84] width 421 height 12
click at [173, 71] on icon at bounding box center [175, 70] width 6 height 6
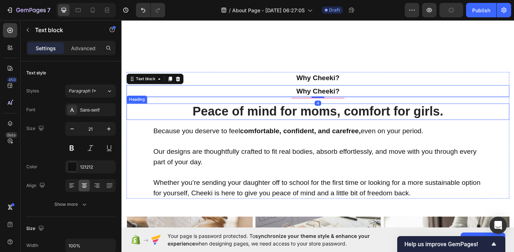
click at [214, 121] on h2 "Peace of mind for moms, comfort for girls." at bounding box center [338, 121] width 422 height 18
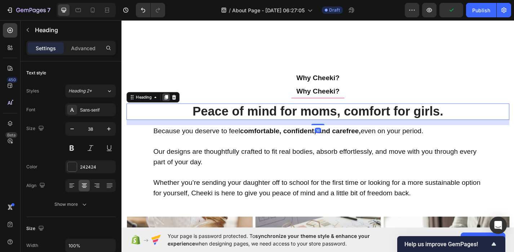
click at [171, 105] on icon at bounding box center [171, 104] width 4 height 5
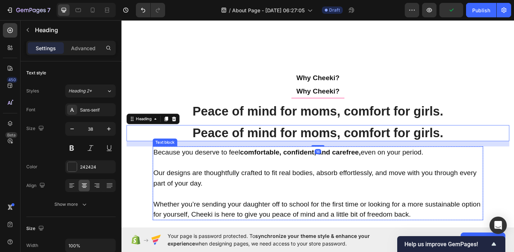
click at [194, 168] on p "Because you deserve to feel comfortable, confident, and carefree, even on your …" at bounding box center [338, 166] width 363 height 12
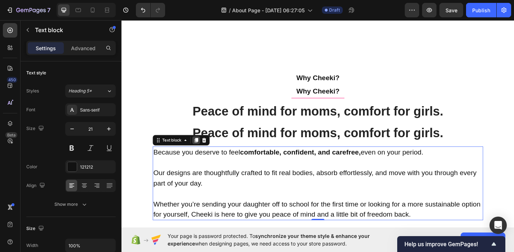
click at [204, 154] on icon at bounding box center [204, 152] width 6 height 6
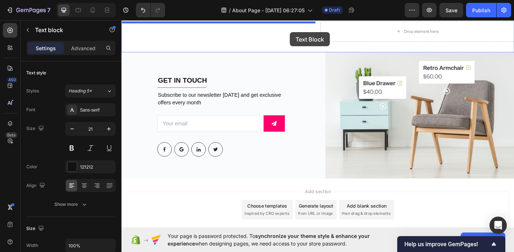
scroll to position [1344, 0]
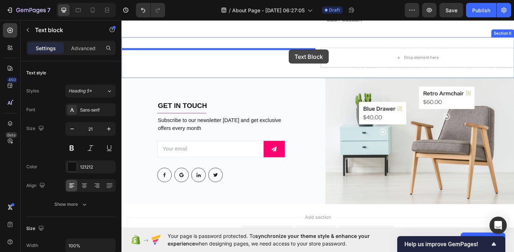
drag, startPoint x: 258, startPoint y: 53, endPoint x: 306, endPoint y: 52, distance: 48.4
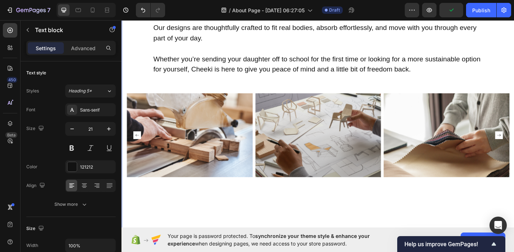
scroll to position [917, 0]
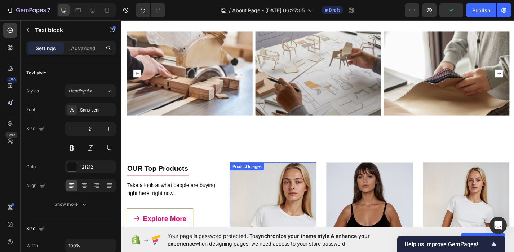
click at [273, 192] on img at bounding box center [289, 238] width 96 height 123
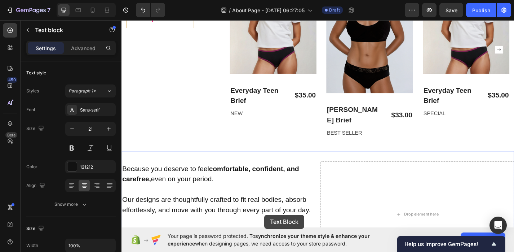
scroll to position [1164, 0]
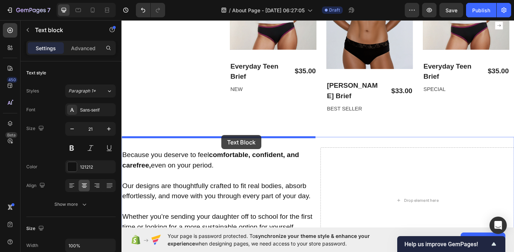
drag, startPoint x: 328, startPoint y: 124, endPoint x: 232, endPoint y: 146, distance: 99.2
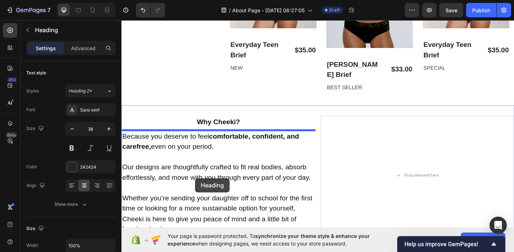
scroll to position [1238, 0]
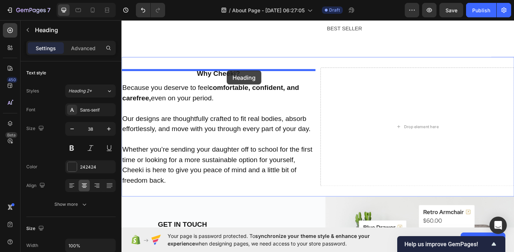
drag, startPoint x: 256, startPoint y: 145, endPoint x: 238, endPoint y: 75, distance: 72.4
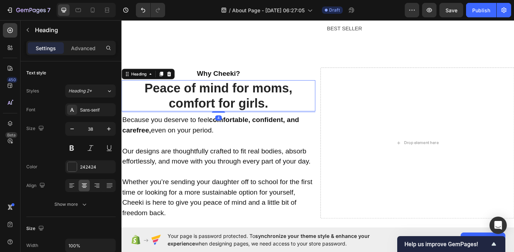
click at [237, 95] on h2 "Peace of mind for moms, comfort for girls." at bounding box center [229, 103] width 214 height 34
click at [253, 87] on p "Peace of mind for moms, comfort for girls." at bounding box center [228, 103] width 212 height 33
click at [290, 92] on p "Peace of mind for moms, comfort for girls." at bounding box center [228, 103] width 212 height 33
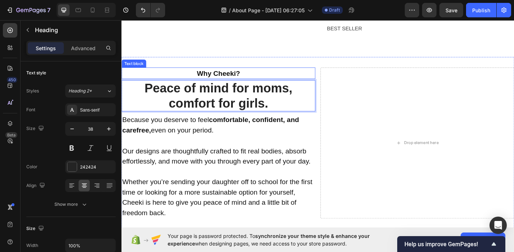
click at [236, 73] on p "Why Cheeki?" at bounding box center [228, 79] width 212 height 12
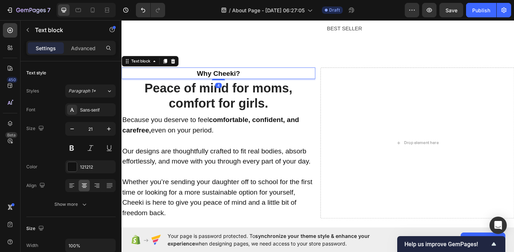
click at [236, 73] on p "Why Cheeki?" at bounding box center [228, 79] width 212 height 12
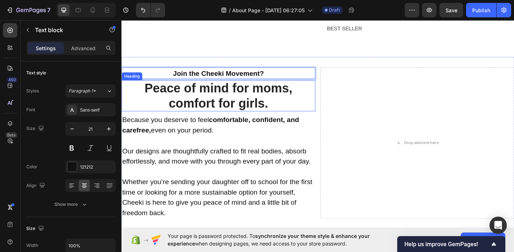
click at [243, 103] on p "Peace of mind for moms, comfort for girls." at bounding box center [228, 103] width 212 height 33
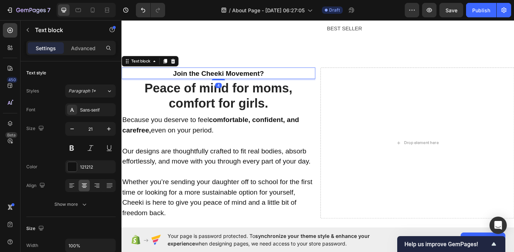
click at [276, 73] on p "Join the Cheeki Movement?" at bounding box center [228, 79] width 212 height 12
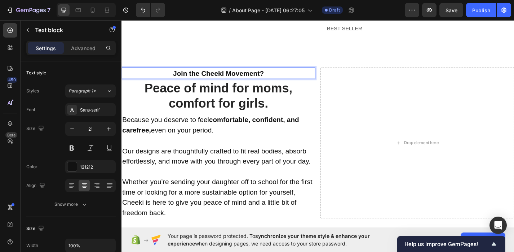
click at [277, 73] on p "Join the Cheeki Movement?" at bounding box center [228, 79] width 212 height 12
click at [276, 91] on p "Peace of mind for moms, comfort for girls." at bounding box center [228, 103] width 212 height 33
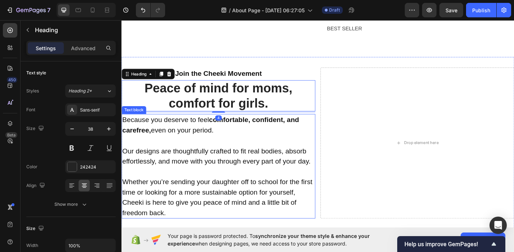
click at [258, 152] on p "Our designs are thoughtfully crafted to fit real bodies, absorb effortlessly, a…" at bounding box center [228, 164] width 212 height 34
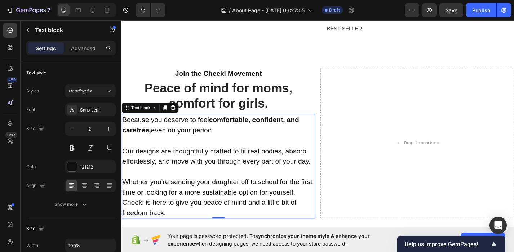
click at [237, 181] on p at bounding box center [228, 187] width 212 height 12
click at [237, 181] on p "Rich Text Editor. Editing area: main" at bounding box center [228, 187] width 212 height 12
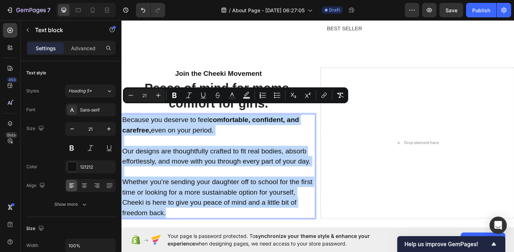
drag, startPoint x: 176, startPoint y: 219, endPoint x: 123, endPoint y: 117, distance: 115.4
click at [123, 123] on div "Because you deserve to feel comfortable, confident, and carefree, even on your …" at bounding box center [229, 180] width 214 height 115
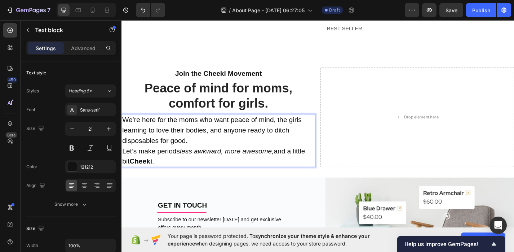
click at [264, 140] on p "We’re here for the moms who want peace of mind, the girls learning to love thei…" at bounding box center [228, 141] width 212 height 34
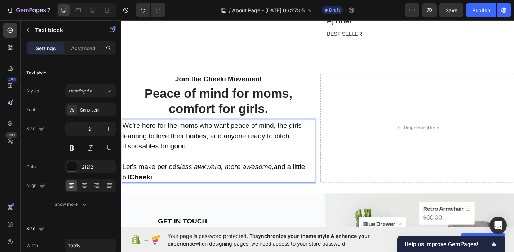
scroll to position [1215, 0]
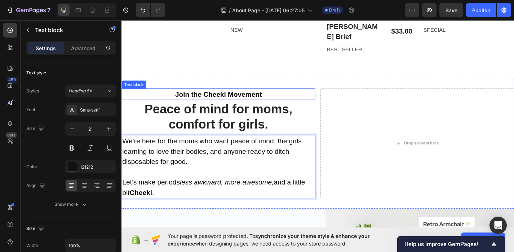
click at [255, 96] on p "Join the Cheeki Movement" at bounding box center [228, 102] width 212 height 12
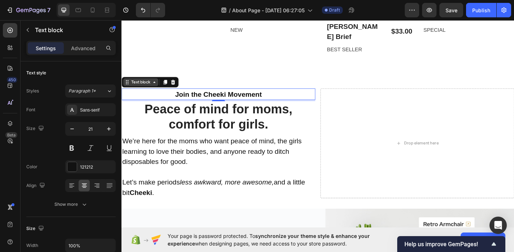
click at [145, 85] on div "Text block" at bounding box center [143, 88] width 24 height 6
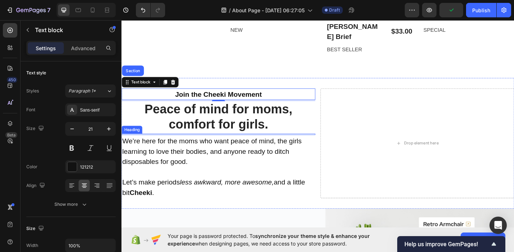
click at [164, 147] on p "We’re here for the moms who want peace of mind, the girls learning to love thei…" at bounding box center [228, 164] width 212 height 34
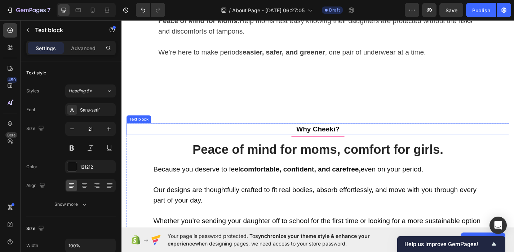
scroll to position [615, 0]
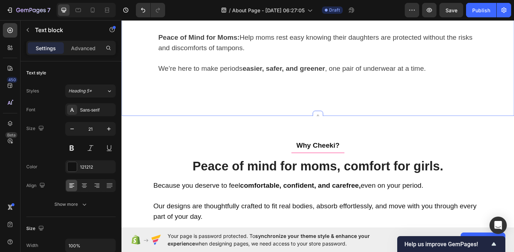
click at [327, 117] on div "OUR MISSION Text block Title Line Making periods simple, safe, and sustainable …" at bounding box center [338, 4] width 433 height 243
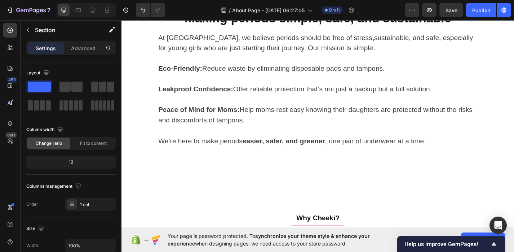
scroll to position [730, 0]
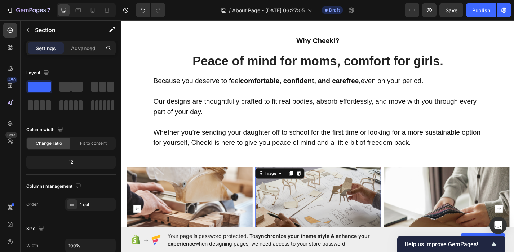
click at [316, 181] on img at bounding box center [338, 227] width 139 height 92
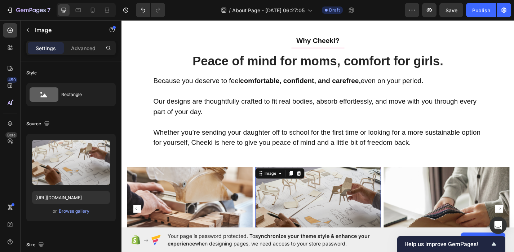
click at [317, 169] on div "Why Cheeki? Text block Title Line Peace of mind for moms, comfort for girls. He…" at bounding box center [338, 155] width 422 height 238
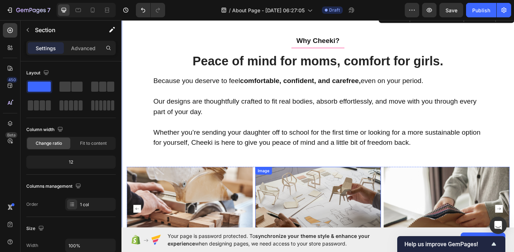
click at [316, 190] on div "Image" at bounding box center [338, 227] width 139 height 92
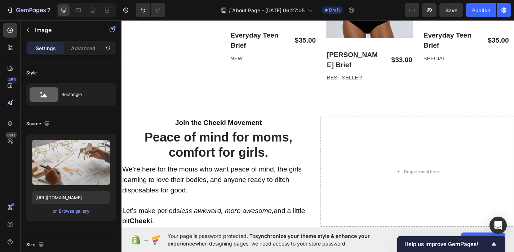
scroll to position [1186, 0]
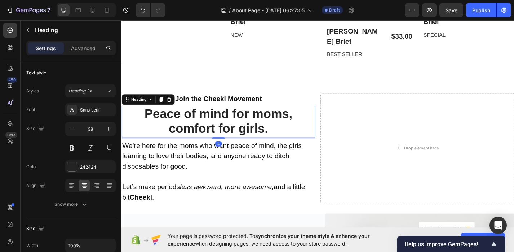
click at [254, 126] on h2 "Peace of mind for moms, comfort for girls." at bounding box center [229, 131] width 214 height 34
click at [261, 124] on h2 "Peace of mind for moms, comfort for girls." at bounding box center [229, 131] width 214 height 34
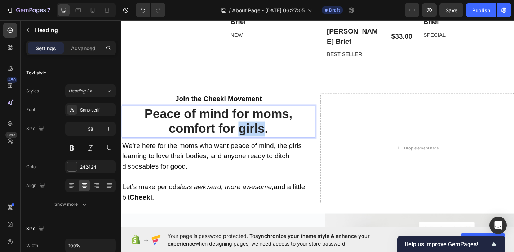
click at [261, 124] on p "Peace of mind for moms, comfort for girls." at bounding box center [228, 131] width 212 height 33
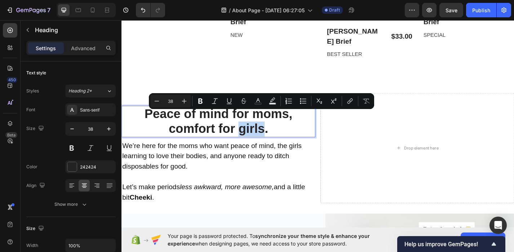
click at [281, 126] on p "Peace of mind for moms, comfort for girls." at bounding box center [228, 131] width 212 height 33
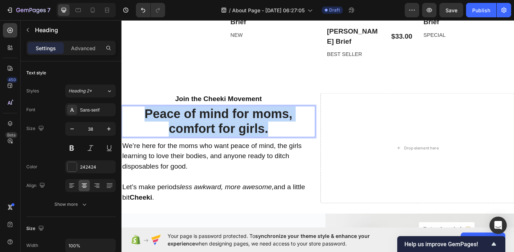
drag, startPoint x: 289, startPoint y: 131, endPoint x: 143, endPoint y: 111, distance: 147.0
click at [143, 115] on p "Peace of mind for moms, comfort for girls." at bounding box center [228, 131] width 212 height 33
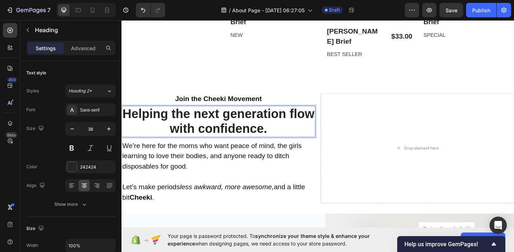
click at [286, 118] on p "Helping the next generation flow with confidence." at bounding box center [228, 131] width 212 height 33
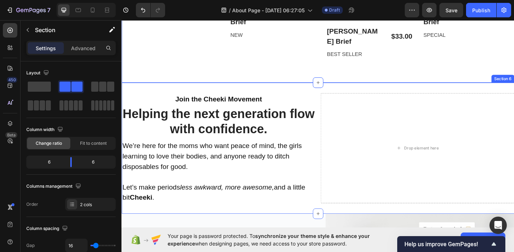
click at [249, 102] on div "Join the Cheeki Movement Text block Helping the next generation flow with confi…" at bounding box center [229, 160] width 214 height 121
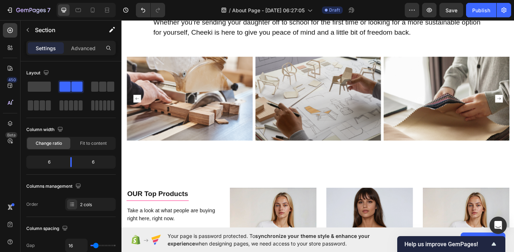
scroll to position [868, 0]
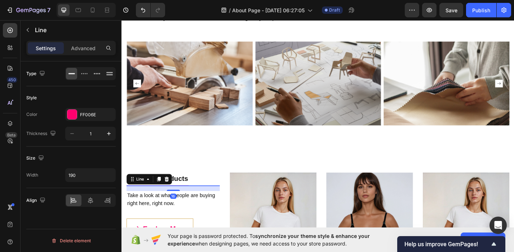
click at [162, 202] on div at bounding box center [161, 202] width 69 height 0
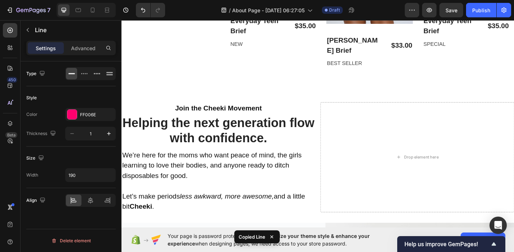
scroll to position [1193, 0]
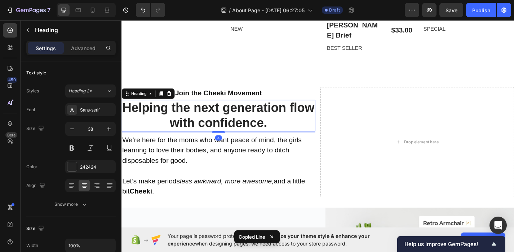
click at [242, 108] on h2 "Helping the next generation flow with confidence." at bounding box center [229, 125] width 214 height 34
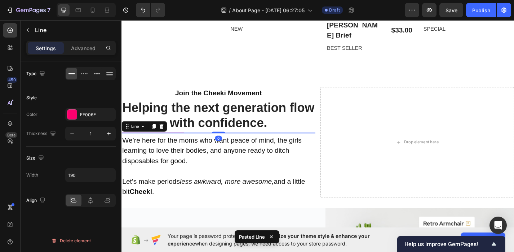
drag, startPoint x: 228, startPoint y: 132, endPoint x: 227, endPoint y: 126, distance: 6.5
click at [227, 126] on div "Join the Cheeki Movement Text block Helping the next generation flow with confi…" at bounding box center [229, 155] width 214 height 122
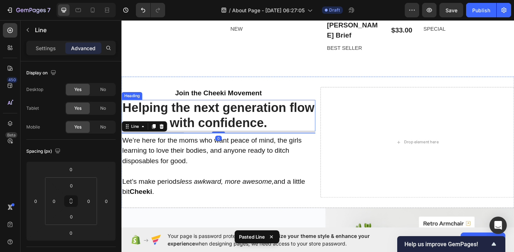
type input "4"
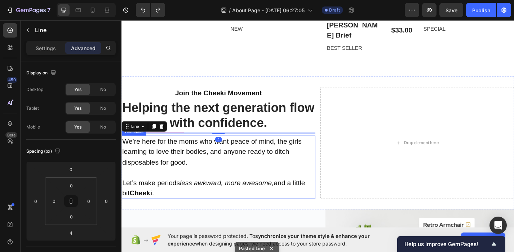
click at [223, 158] on p "We’re here for the moms who want peace of mind, the girls learning to love thei…" at bounding box center [228, 165] width 212 height 34
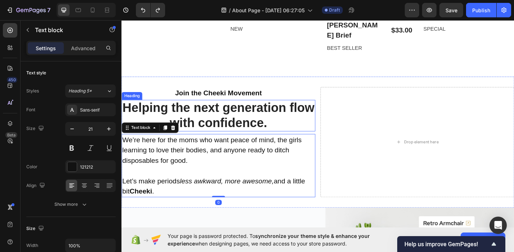
click at [229, 94] on div "Join the Cheeki Movement" at bounding box center [229, 100] width 214 height 13
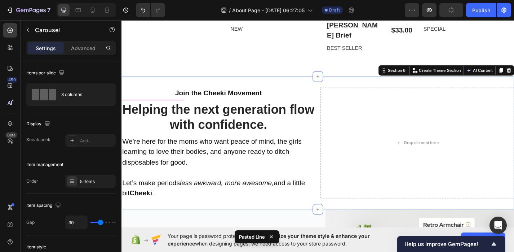
click at [172, 95] on div "Join the Cheeki Movement Text block Title Line Helping the next generation flow…" at bounding box center [229, 155] width 214 height 123
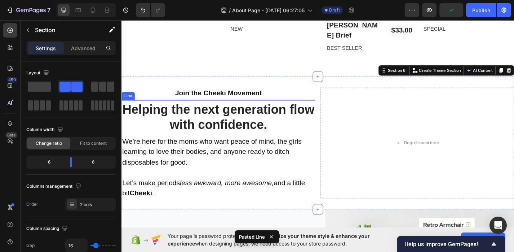
click at [167, 97] on div "Join the Cheeki Movement Text block Title Line Helping the next generation flow…" at bounding box center [229, 155] width 214 height 123
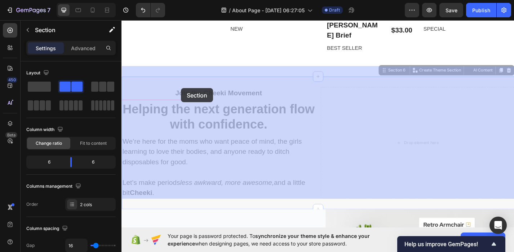
drag, startPoint x: 167, startPoint y: 97, endPoint x: 174, endPoint y: 93, distance: 7.9
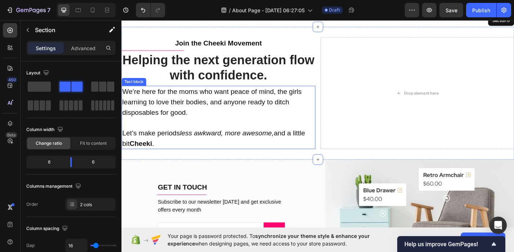
scroll to position [1207, 0]
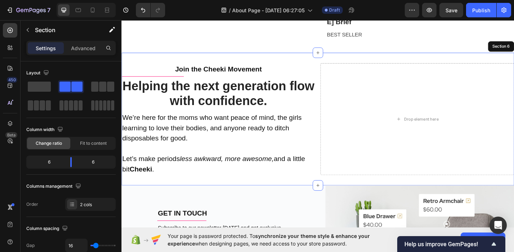
click at [168, 81] on div "Join the Cheeki Movement Text block Title Line Helping the next generation flow…" at bounding box center [229, 128] width 214 height 123
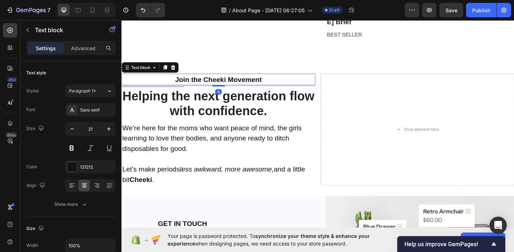
click at [195, 80] on p "Join the Cheeki Movement" at bounding box center [228, 86] width 212 height 12
click at [73, 185] on icon at bounding box center [71, 185] width 7 height 7
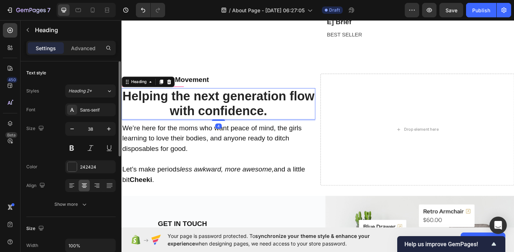
click at [198, 95] on h2 "Helping the next generation flow with confidence." at bounding box center [229, 112] width 214 height 34
click at [72, 188] on icon at bounding box center [71, 185] width 7 height 7
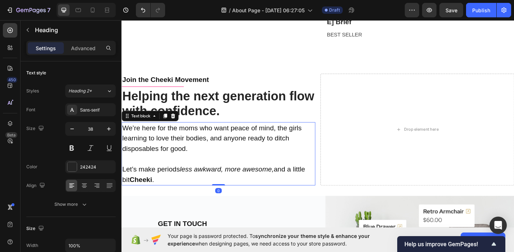
click at [185, 179] on p "Let’s make periods less awkward, more awesome, and a little bit Cheeki ." at bounding box center [228, 190] width 212 height 23
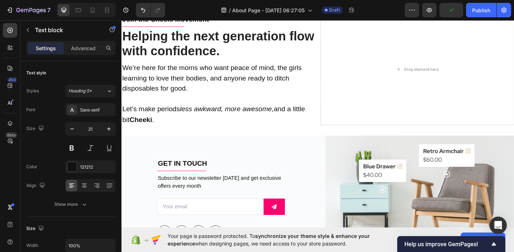
scroll to position [1201, 0]
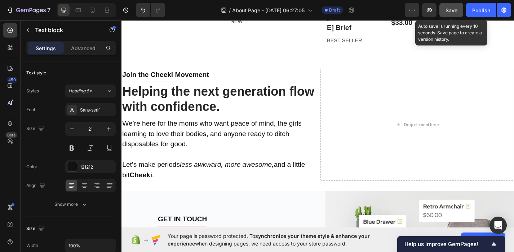
click at [451, 10] on span "Save" at bounding box center [452, 10] width 12 height 6
